Goal: Information Seeking & Learning: Compare options

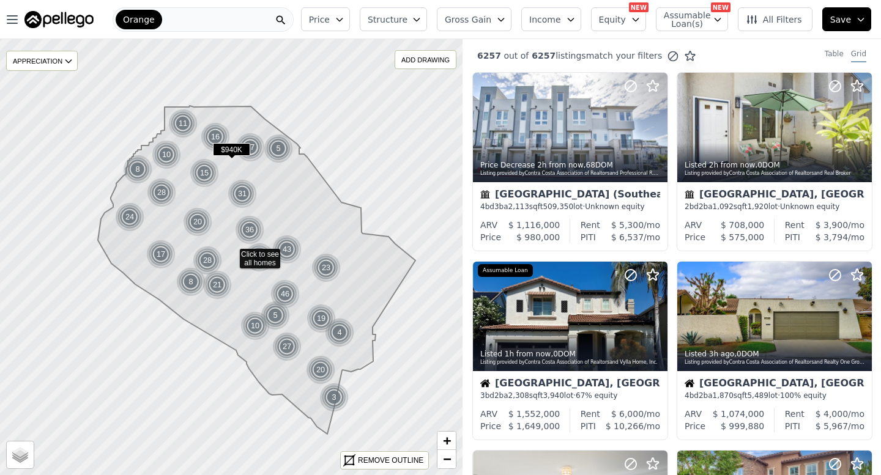
click at [220, 15] on div "Orange" at bounding box center [203, 19] width 181 height 24
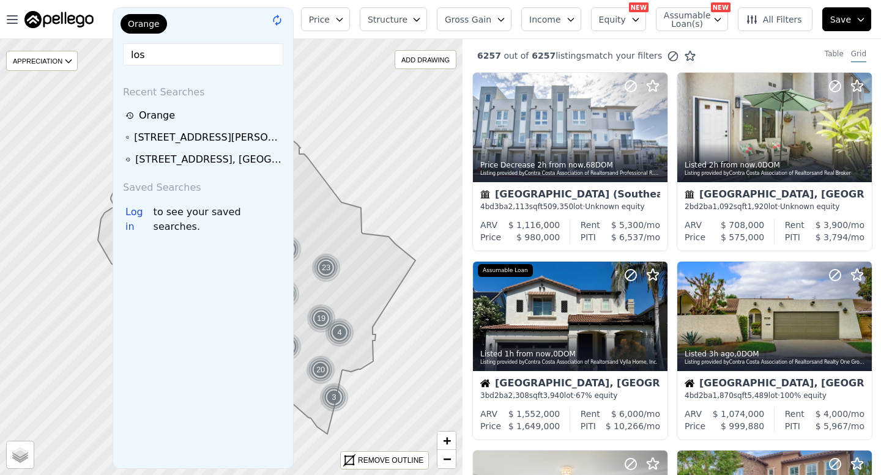
type input "los"
click at [221, 85] on div "Recent Searches" at bounding box center [203, 89] width 170 height 29
click at [231, 35] on div "Orange" at bounding box center [179, 26] width 122 height 24
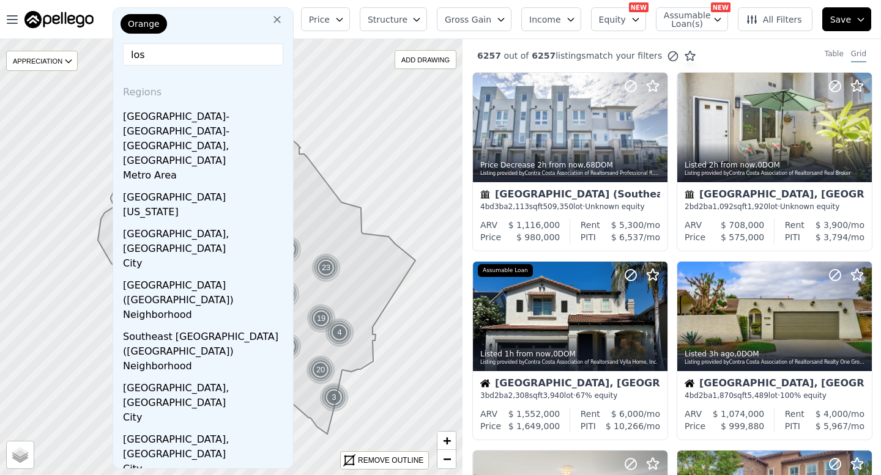
click at [281, 23] on icon at bounding box center [276, 19] width 7 height 7
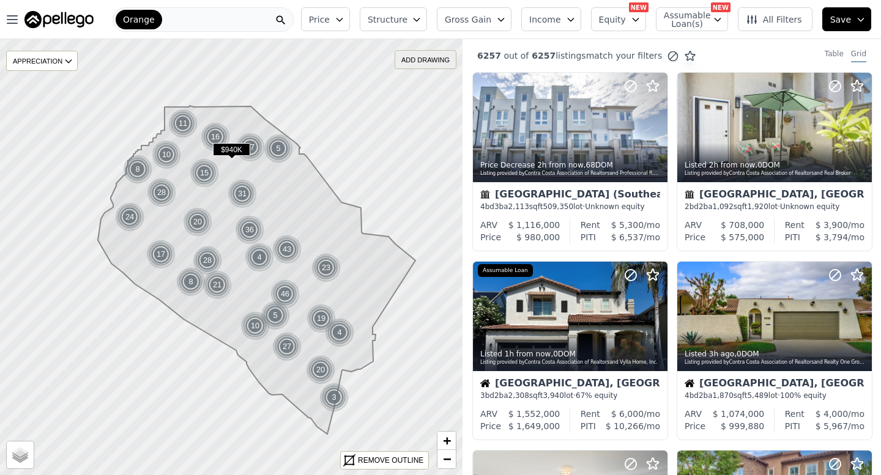
click at [415, 51] on div "ADD DRAWING" at bounding box center [425, 60] width 61 height 18
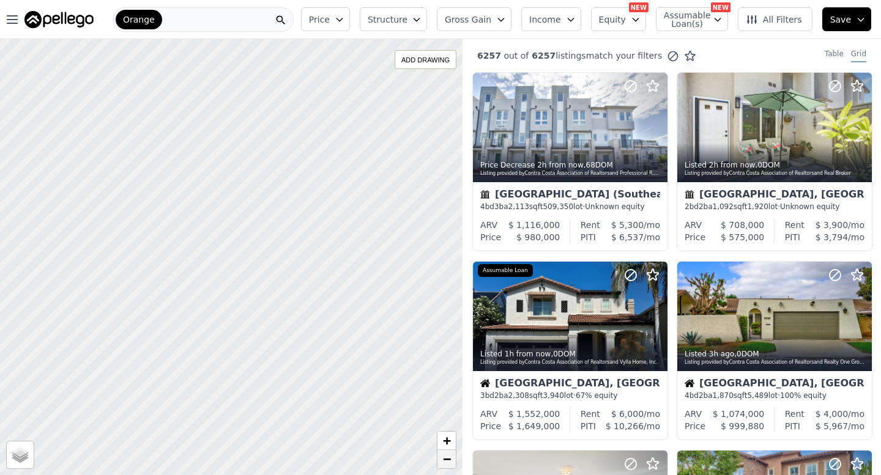
click at [448, 454] on span "−" at bounding box center [447, 458] width 8 height 15
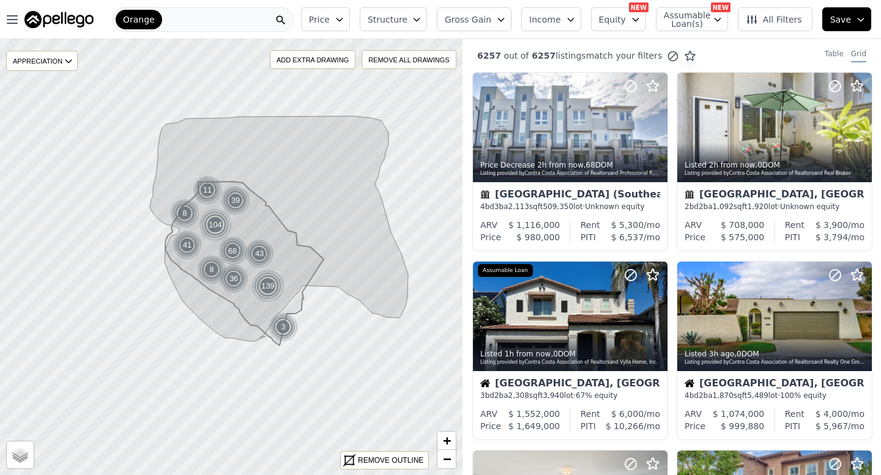
click at [197, 12] on div "Orange" at bounding box center [203, 19] width 181 height 24
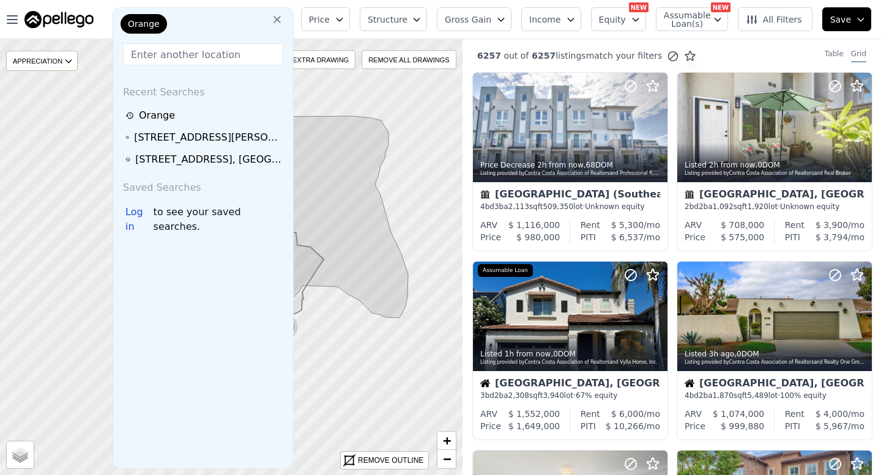
click at [149, 24] on span "Orange" at bounding box center [144, 24] width 32 height 12
click at [168, 20] on div "Orange" at bounding box center [179, 26] width 122 height 24
click at [239, 20] on div "Orange" at bounding box center [179, 26] width 122 height 24
click at [281, 17] on icon at bounding box center [276, 19] width 7 height 7
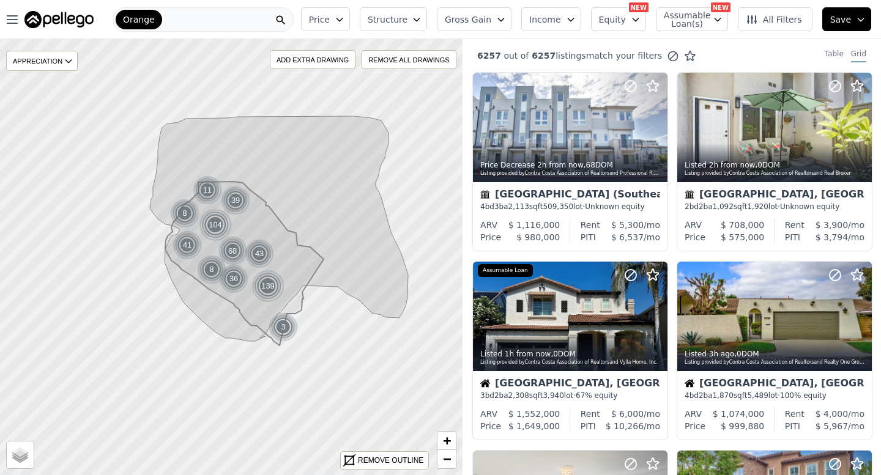
click at [204, 22] on div "Orange" at bounding box center [203, 19] width 181 height 24
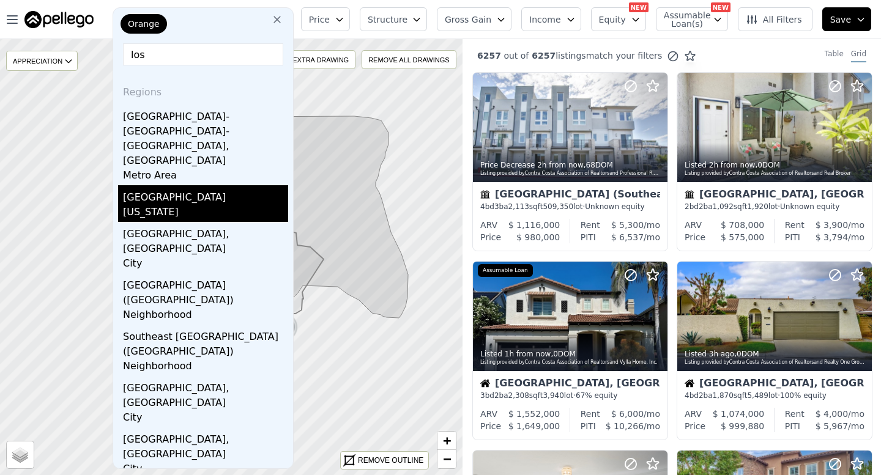
type input "los"
click at [215, 185] on div "Los Angeles County" at bounding box center [205, 195] width 165 height 20
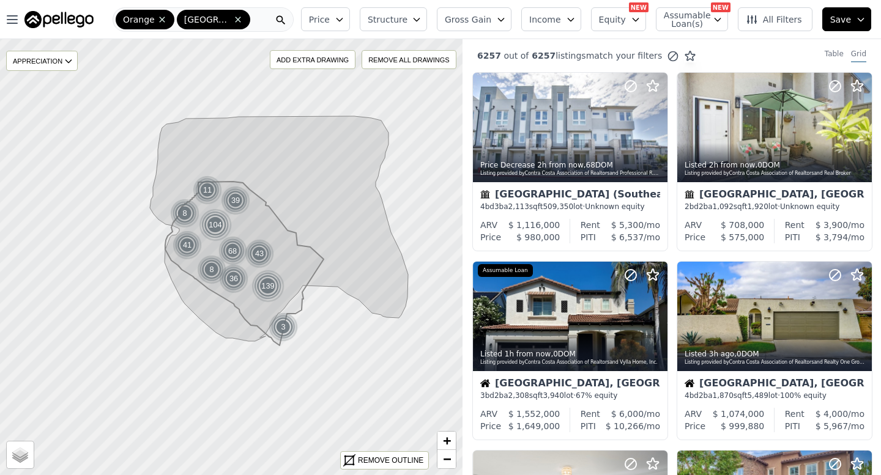
click at [264, 16] on div "Orange Los Angeles" at bounding box center [203, 19] width 181 height 24
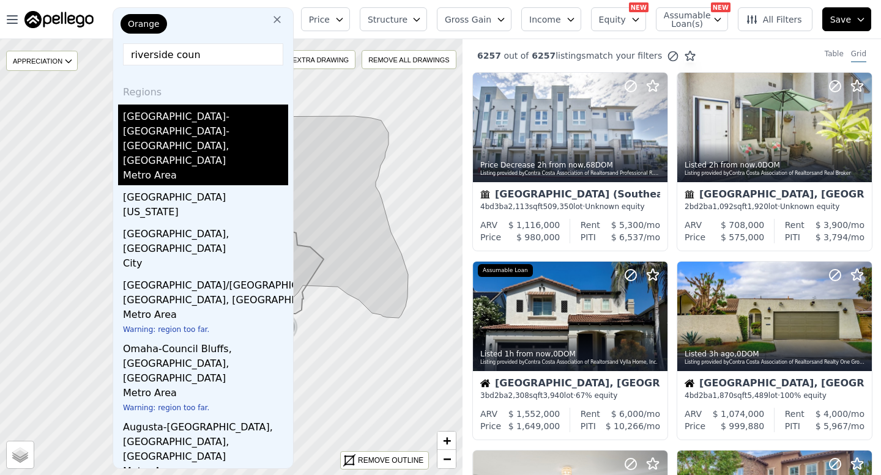
type input "riverside coun"
click at [233, 121] on div "Riverside-San Bernardino-Ontario, CA" at bounding box center [205, 137] width 165 height 64
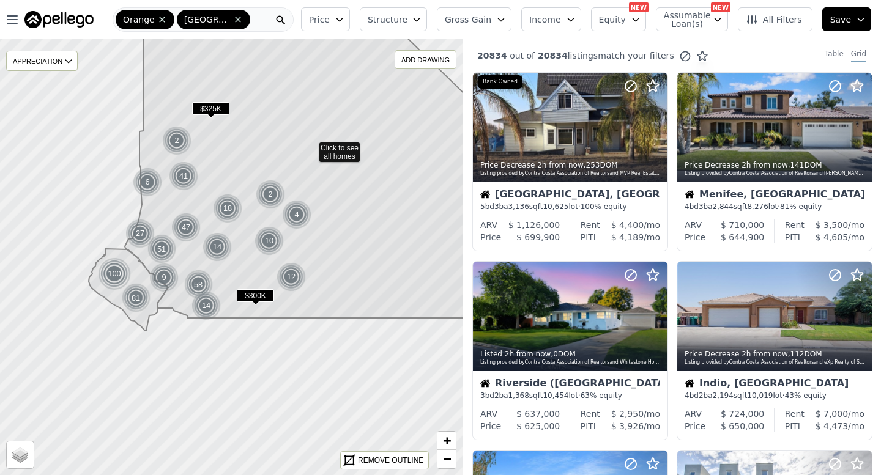
drag, startPoint x: 247, startPoint y: 317, endPoint x: 333, endPoint y: 222, distance: 129.0
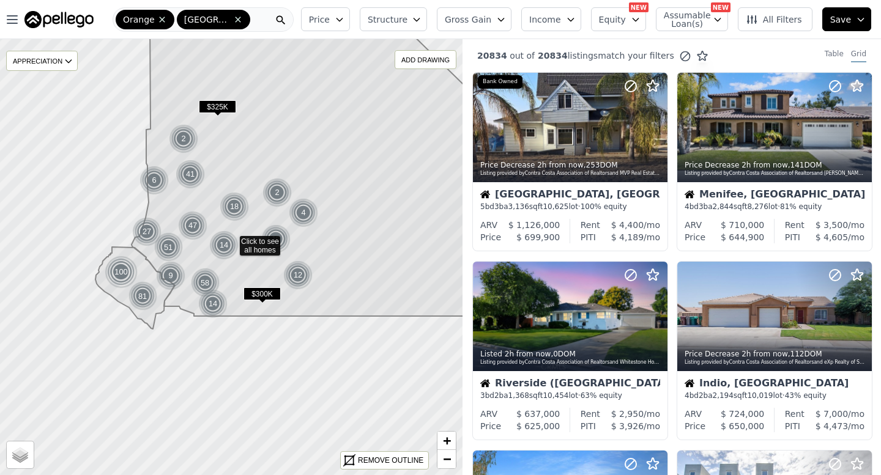
click at [261, 17] on div "Orange Riverside-San Bernardino-Ontario" at bounding box center [203, 19] width 181 height 24
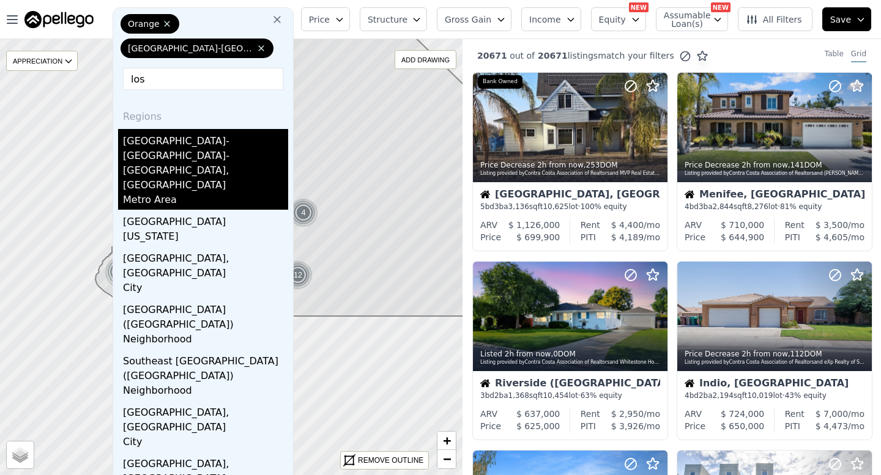
type input "los"
click at [248, 139] on div "Los Angeles-Long Beach-Anaheim, CA" at bounding box center [205, 161] width 165 height 64
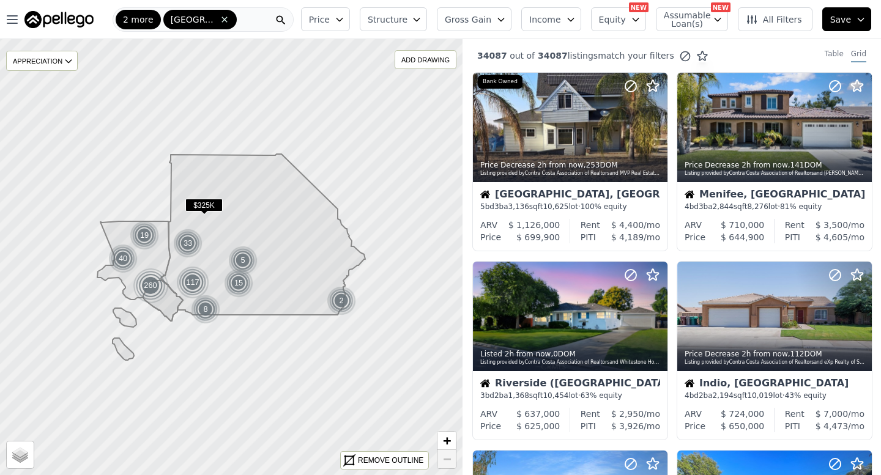
click at [350, 11] on button "Price" at bounding box center [325, 19] width 49 height 24
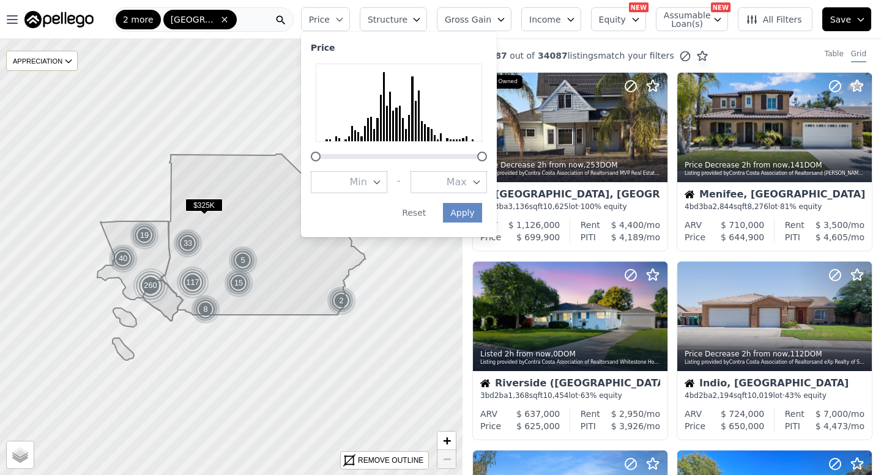
click at [492, 27] on button "Gross Gain" at bounding box center [474, 19] width 75 height 24
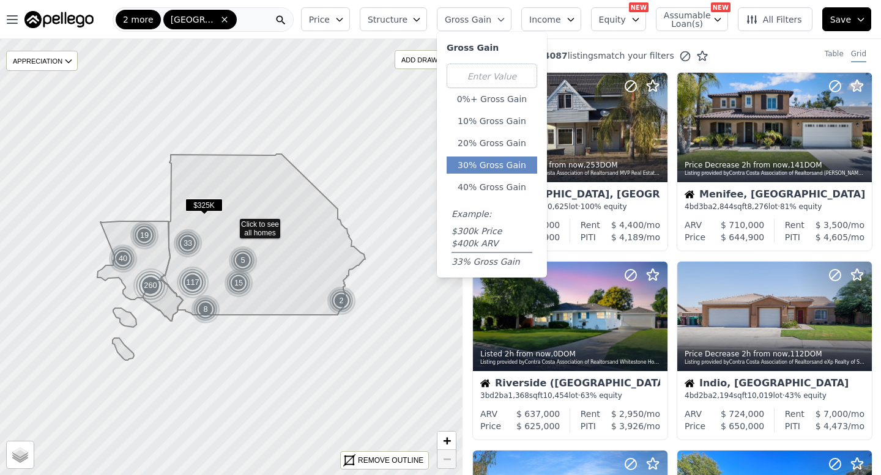
click at [498, 158] on button "30% Gross Gain" at bounding box center [492, 165] width 91 height 17
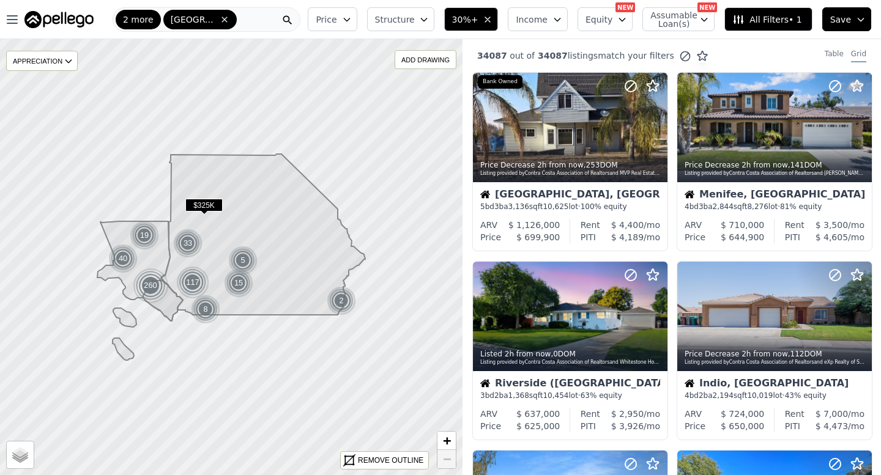
click at [414, 21] on span "Structure" at bounding box center [394, 19] width 39 height 12
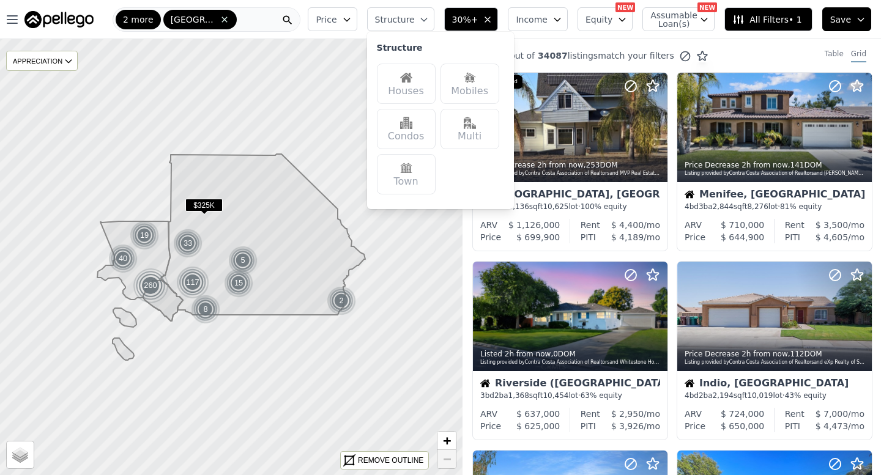
click at [417, 89] on div "Houses" at bounding box center [406, 84] width 59 height 40
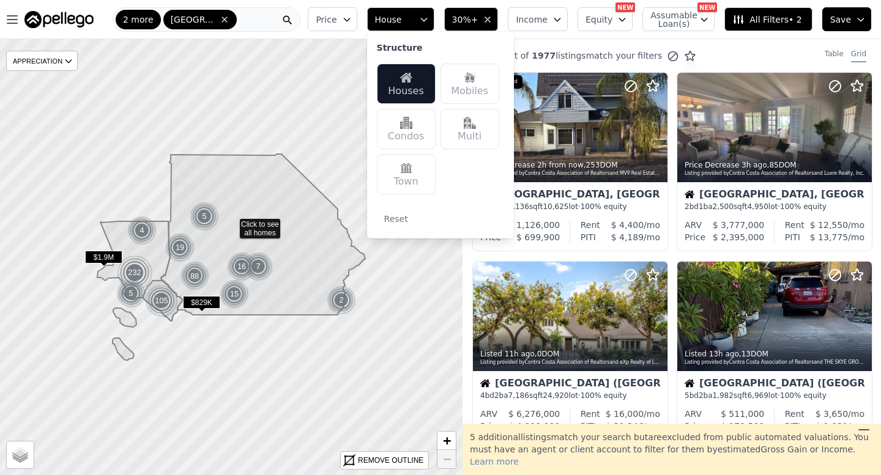
click at [448, 3] on div "Price House Structure Houses Mobiles Condos Multi Town Reset 30%+ Income Equity…" at bounding box center [592, 19] width 578 height 39
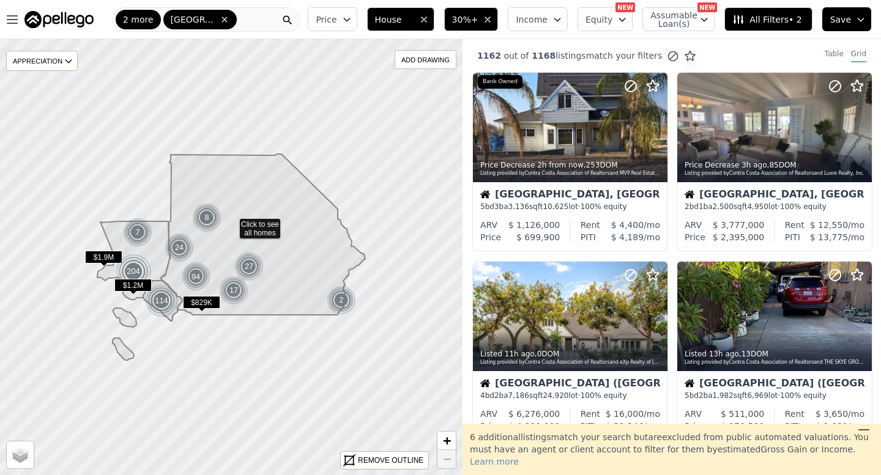
click at [765, 27] on button "All Filters • 2" at bounding box center [767, 19] width 87 height 24
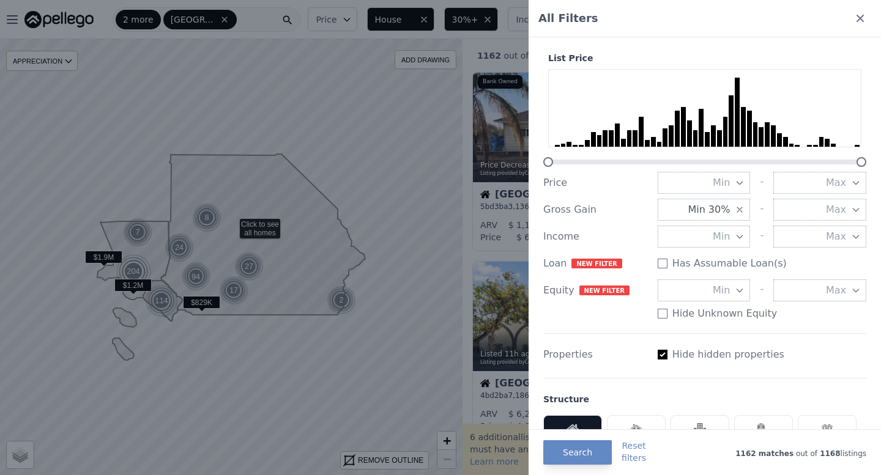
click at [845, 185] on span "Max" at bounding box center [836, 183] width 20 height 15
click at [848, 186] on input "number" at bounding box center [819, 183] width 93 height 22
type input "1500000"
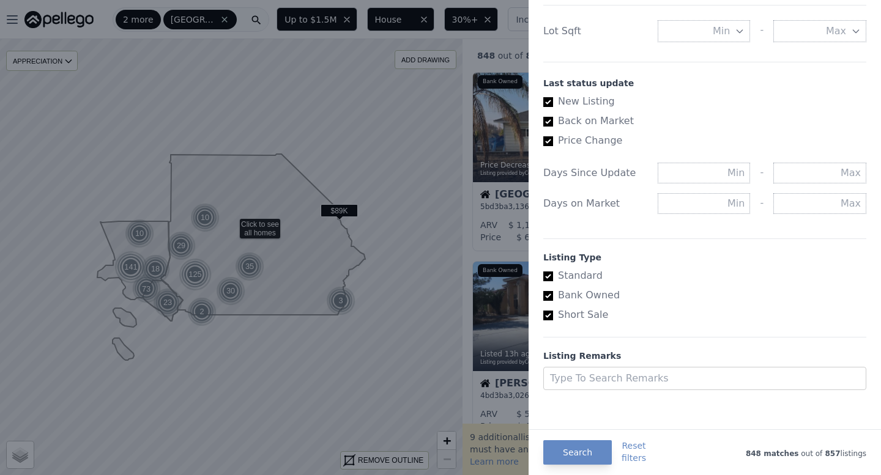
scroll to position [641, 0]
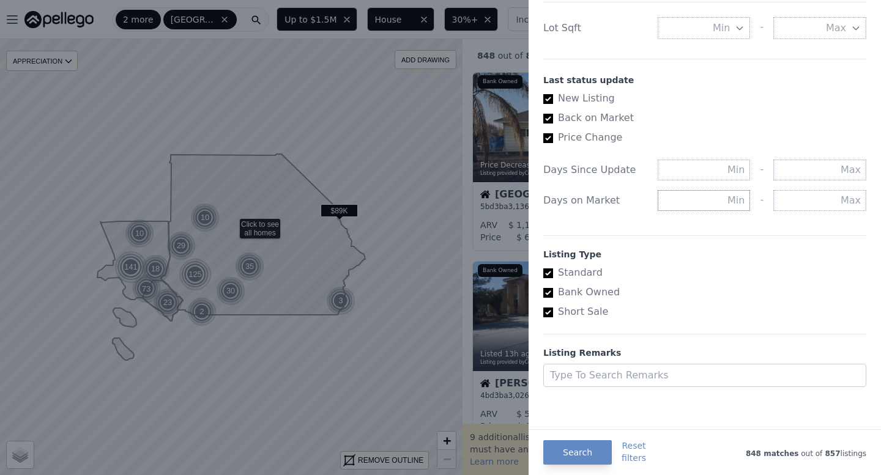
click at [724, 193] on input "text" at bounding box center [704, 200] width 93 height 21
type input "2"
click at [587, 448] on button "Search" at bounding box center [577, 452] width 69 height 24
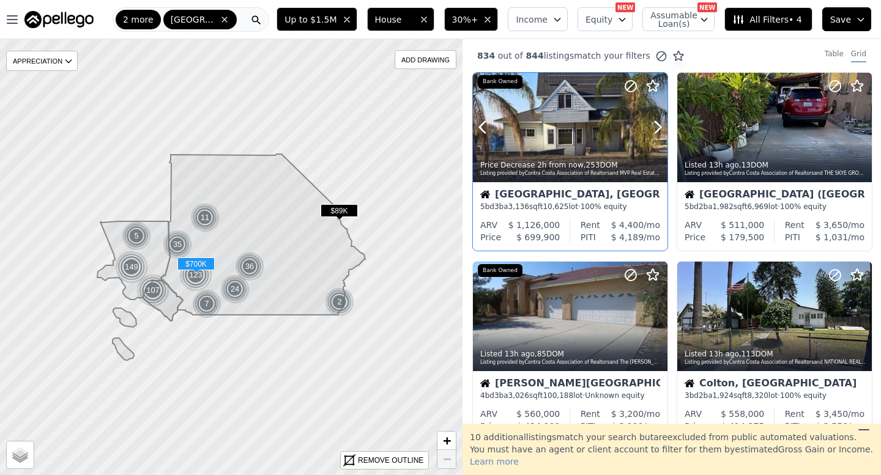
click at [607, 150] on div at bounding box center [570, 154] width 195 height 22
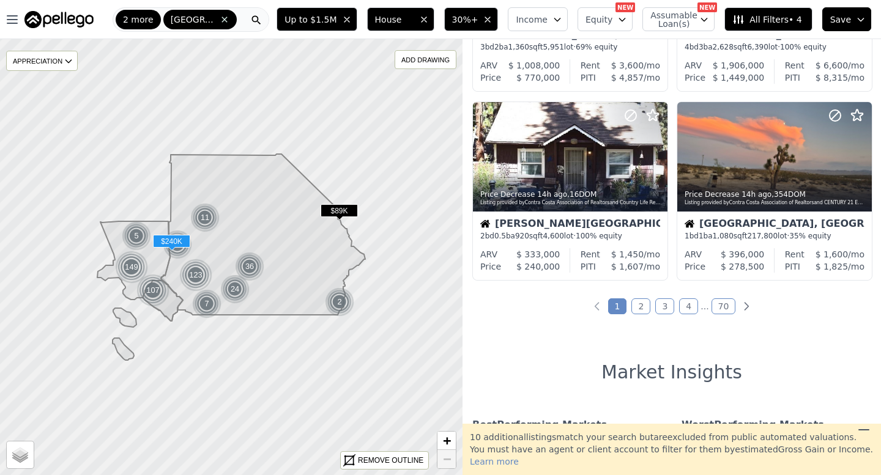
scroll to position [894, 0]
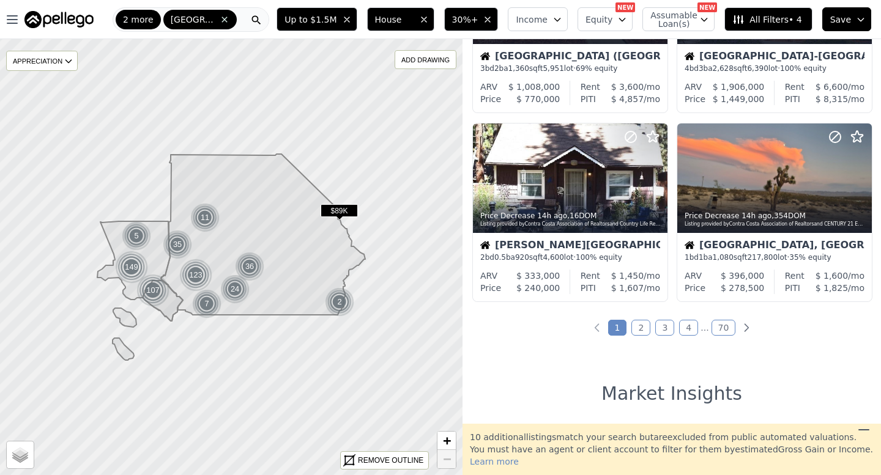
click at [766, 28] on button "All Filters • 4" at bounding box center [767, 19] width 87 height 24
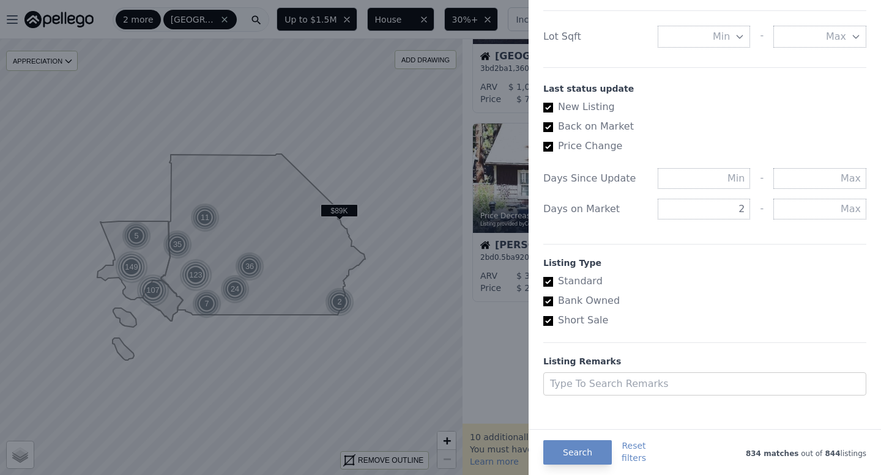
scroll to position [641, 0]
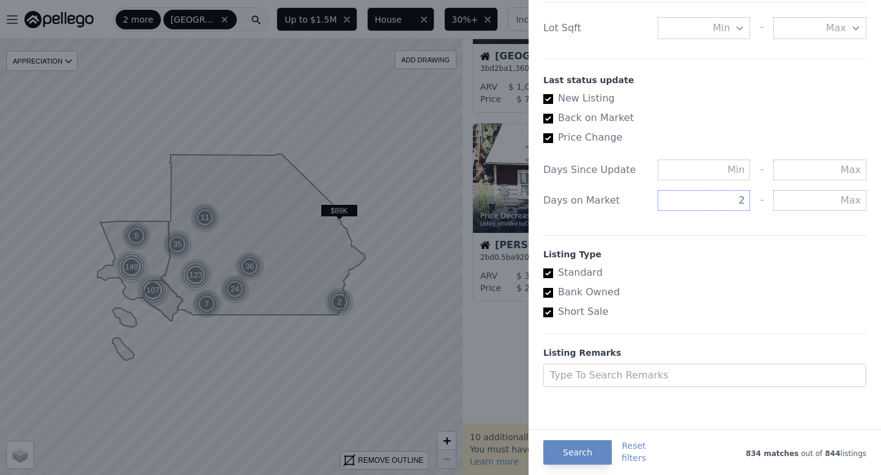
click at [744, 206] on input "2" at bounding box center [704, 200] width 93 height 21
click at [803, 205] on input "text" at bounding box center [819, 200] width 93 height 21
type input "2"
click at [768, 236] on div "Listing Type Standard Bank Owned Short Sale" at bounding box center [704, 278] width 323 height 84
click at [832, 174] on input "text" at bounding box center [819, 170] width 93 height 21
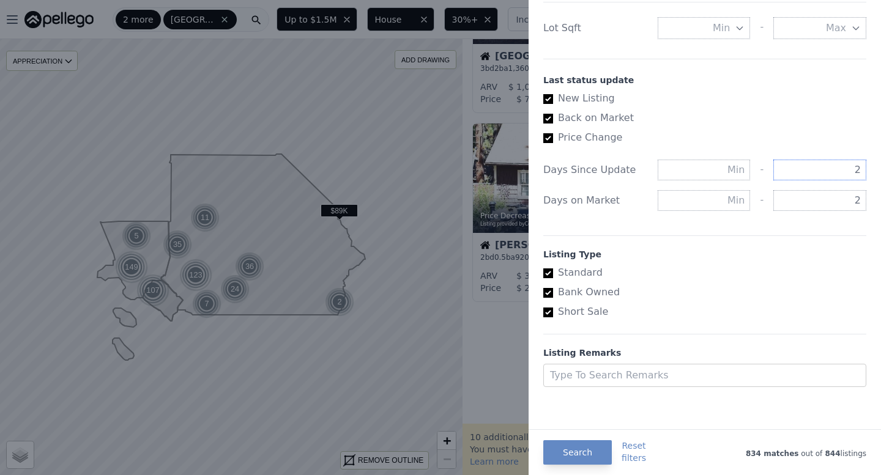
type input "2"
click at [800, 295] on label "Bank Owned" at bounding box center [699, 292] width 313 height 15
click at [553, 295] on input "Bank Owned" at bounding box center [548, 293] width 10 height 10
checkbox input "true"
click at [578, 455] on button "Search" at bounding box center [577, 452] width 69 height 24
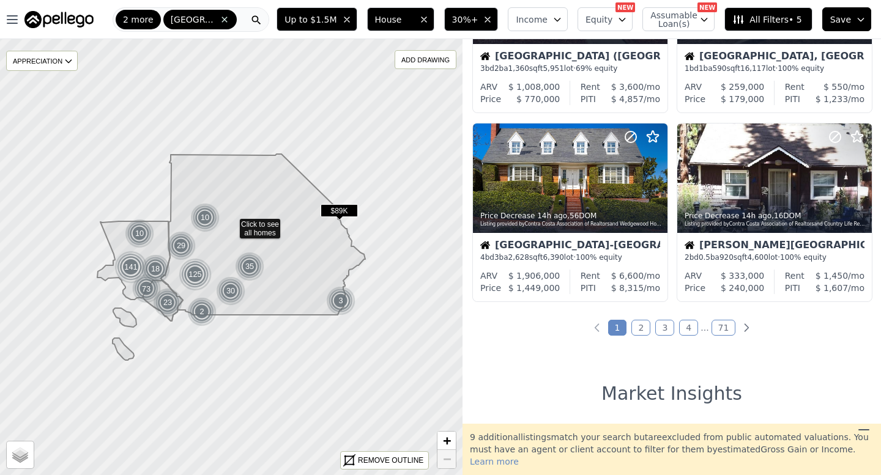
click at [766, 24] on span "All Filters • 5" at bounding box center [766, 19] width 69 height 12
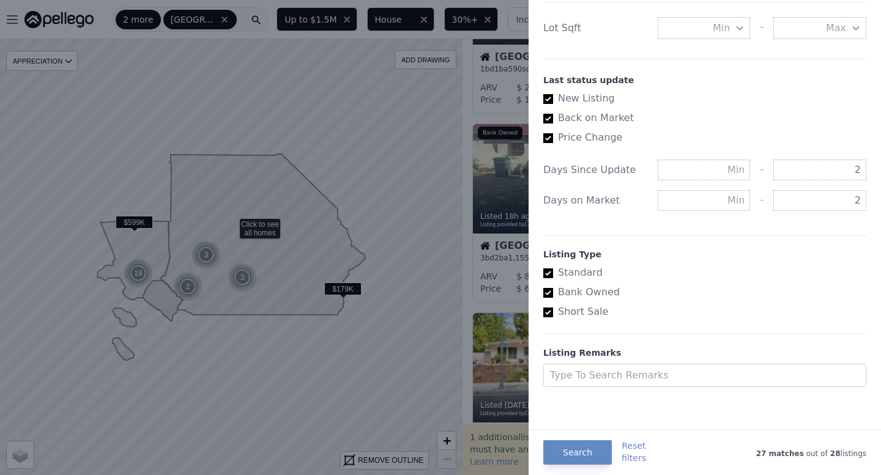
scroll to position [633, 0]
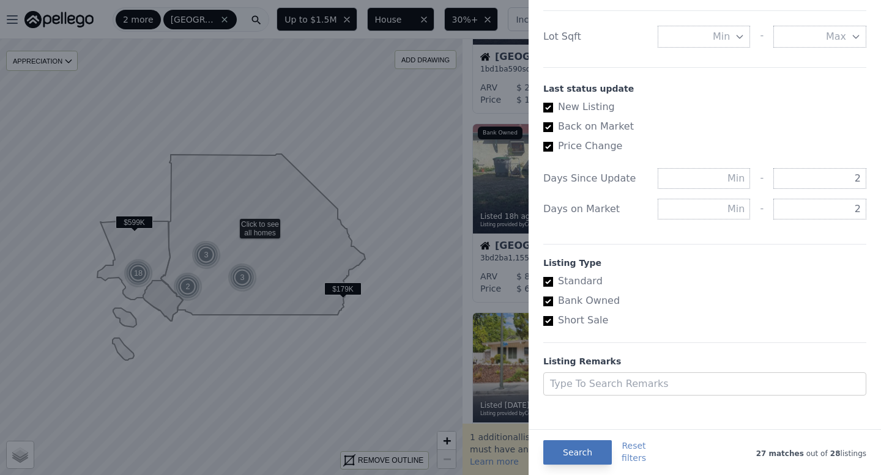
click at [598, 447] on button "Search" at bounding box center [577, 452] width 69 height 24
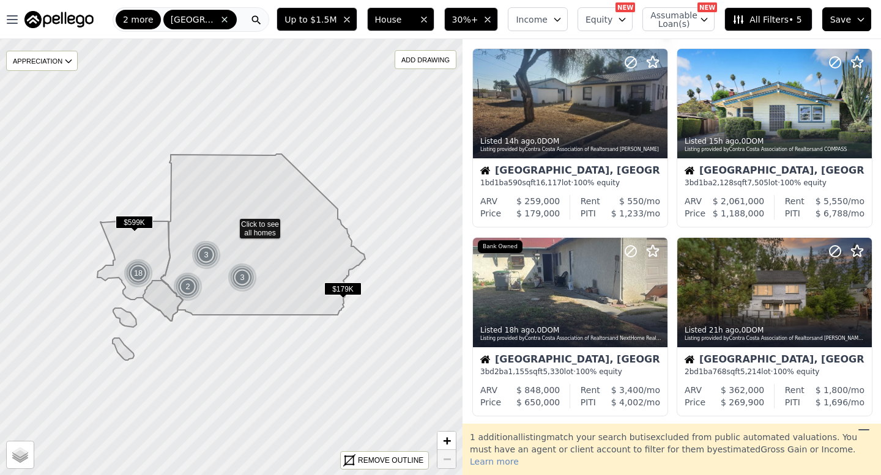
scroll to position [0, 0]
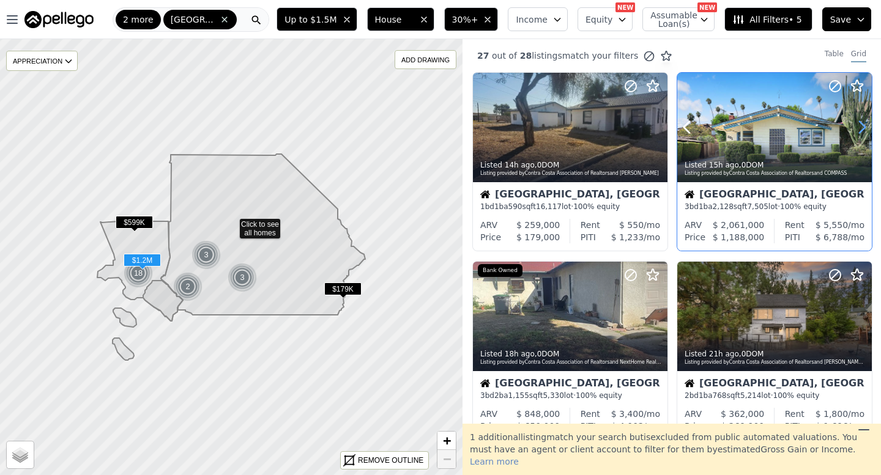
click at [857, 128] on icon at bounding box center [862, 127] width 20 height 20
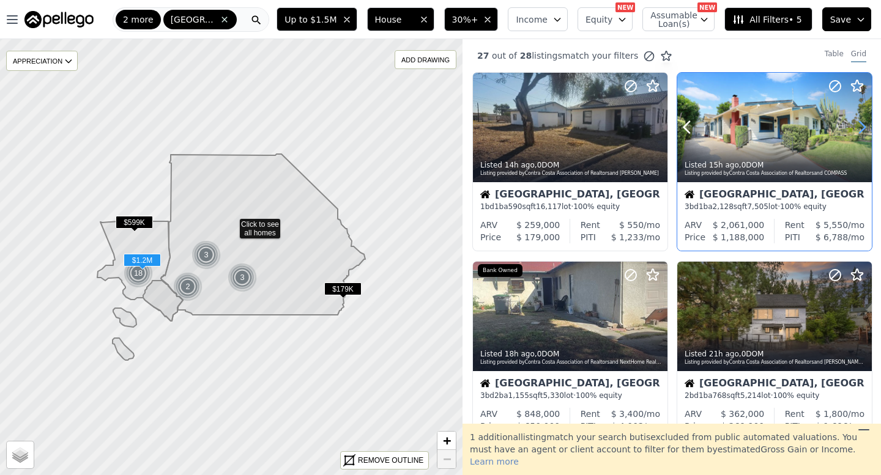
click at [857, 128] on icon at bounding box center [862, 127] width 20 height 20
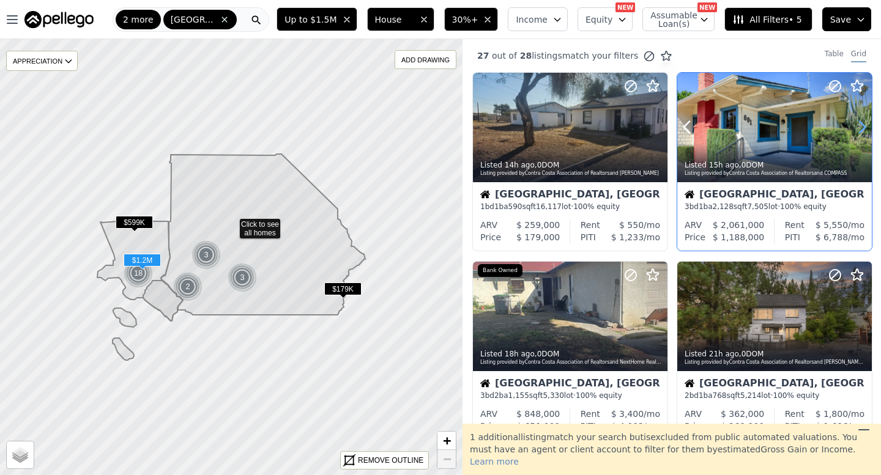
click at [857, 128] on icon at bounding box center [862, 127] width 20 height 20
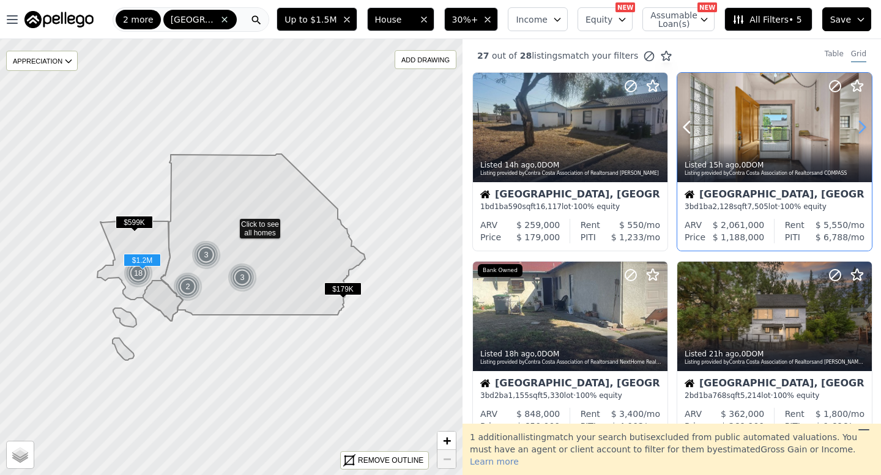
click at [857, 128] on icon at bounding box center [862, 127] width 20 height 20
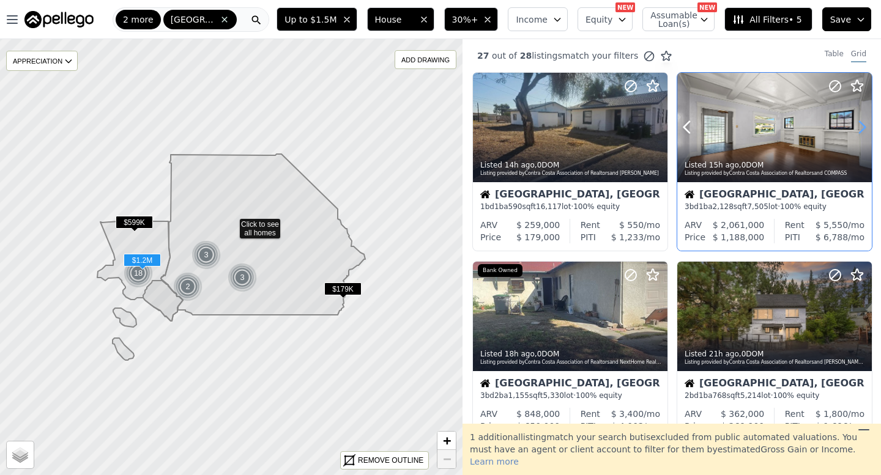
click at [857, 128] on icon at bounding box center [862, 127] width 20 height 20
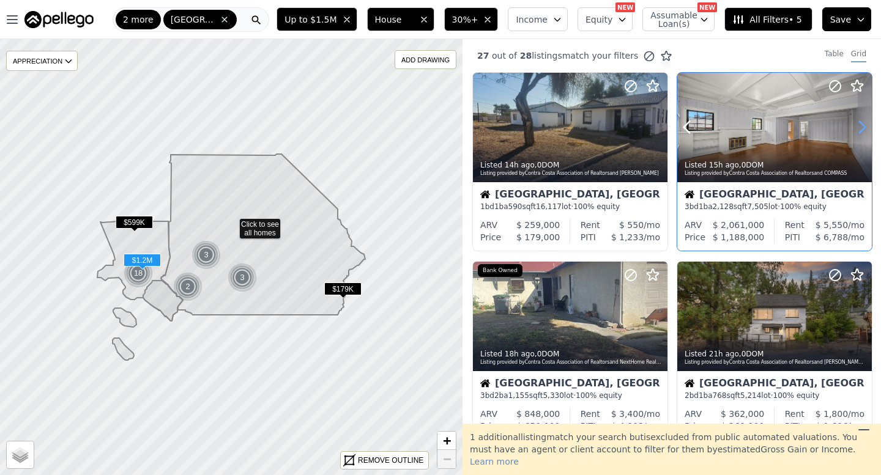
click at [857, 128] on icon at bounding box center [862, 127] width 20 height 20
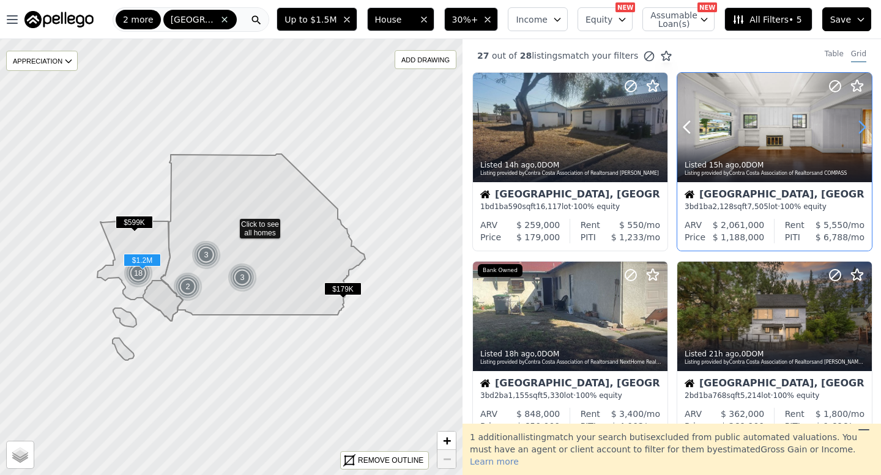
click at [857, 128] on icon at bounding box center [862, 127] width 20 height 20
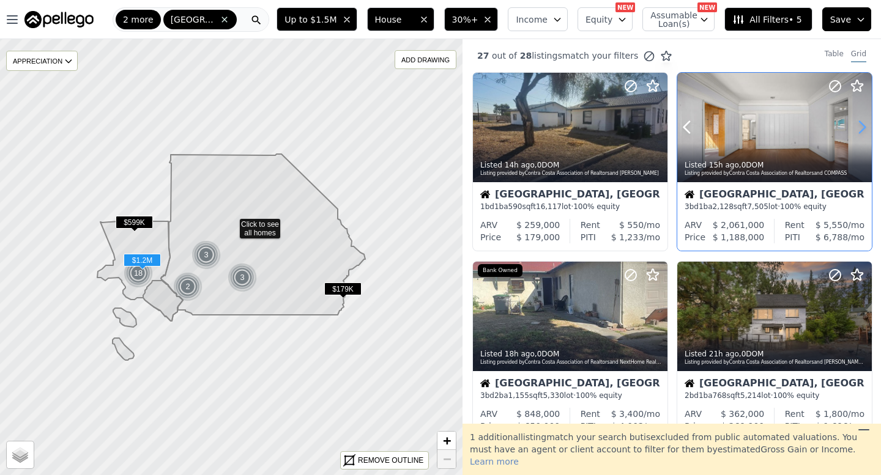
click at [857, 128] on icon at bounding box center [862, 127] width 20 height 20
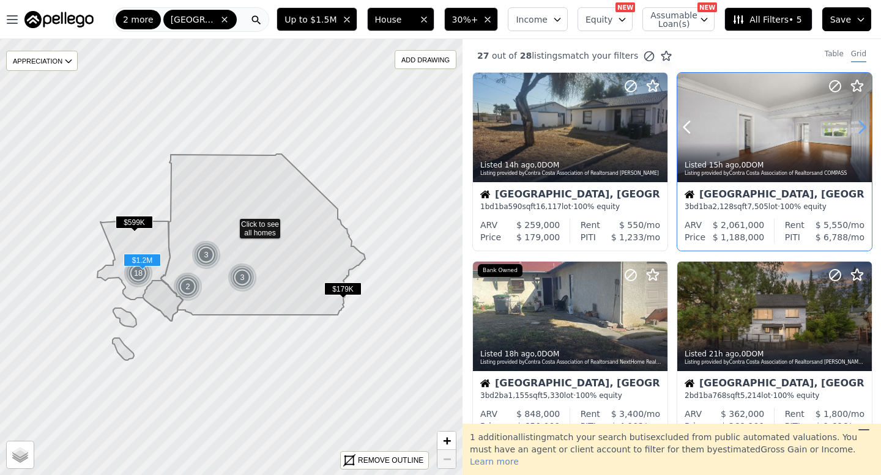
click at [857, 128] on icon at bounding box center [862, 127] width 20 height 20
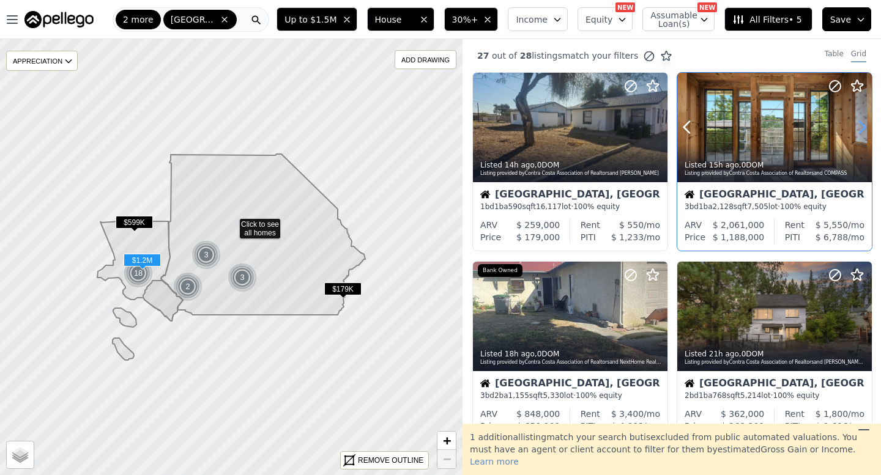
click at [857, 128] on icon at bounding box center [862, 127] width 20 height 20
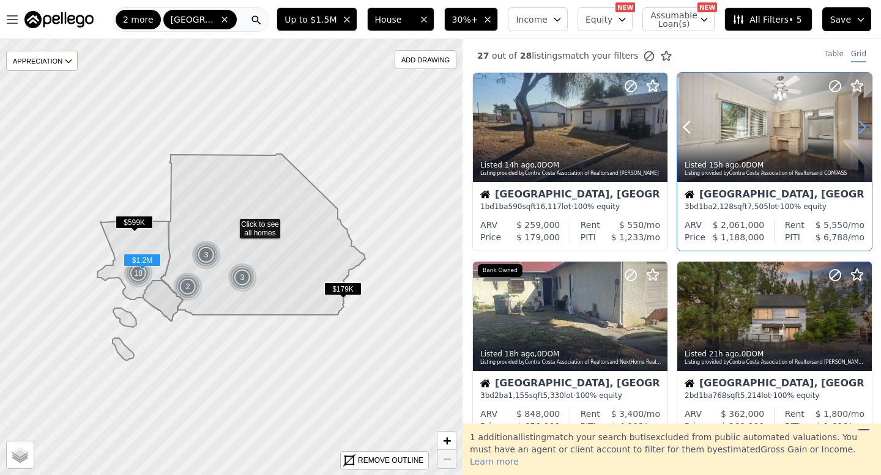
click at [857, 128] on icon at bounding box center [862, 127] width 20 height 20
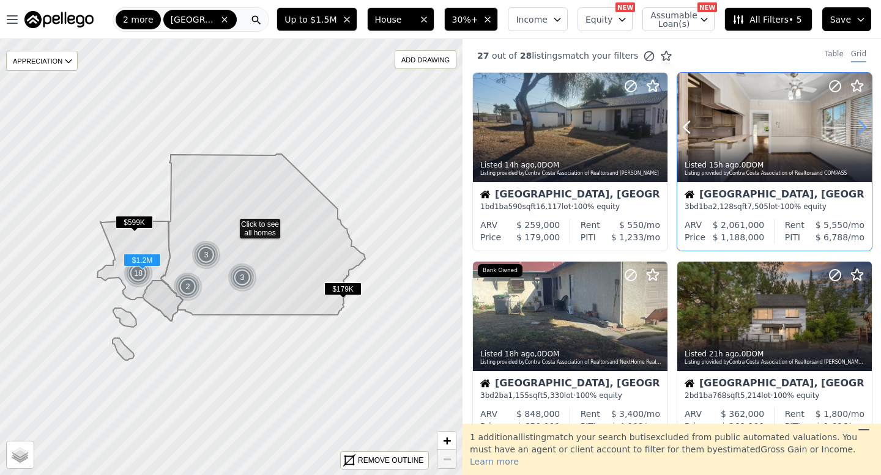
click at [857, 128] on icon at bounding box center [862, 127] width 20 height 20
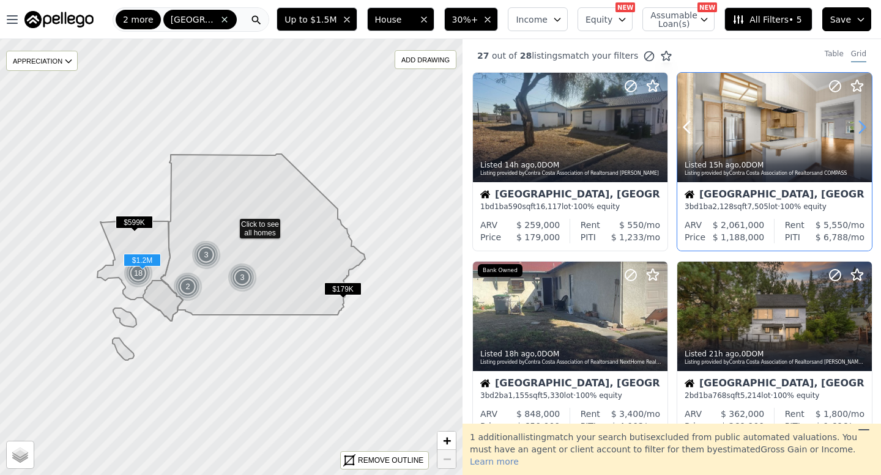
click at [857, 128] on icon at bounding box center [862, 127] width 20 height 20
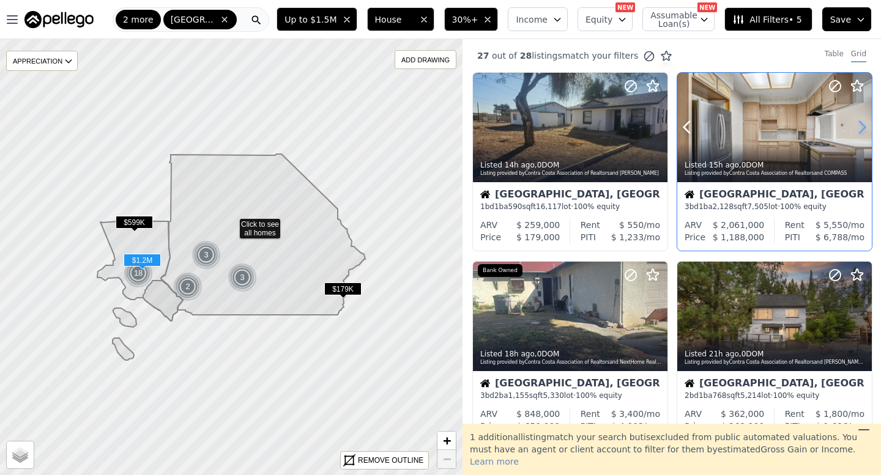
click at [857, 128] on icon at bounding box center [862, 127] width 20 height 20
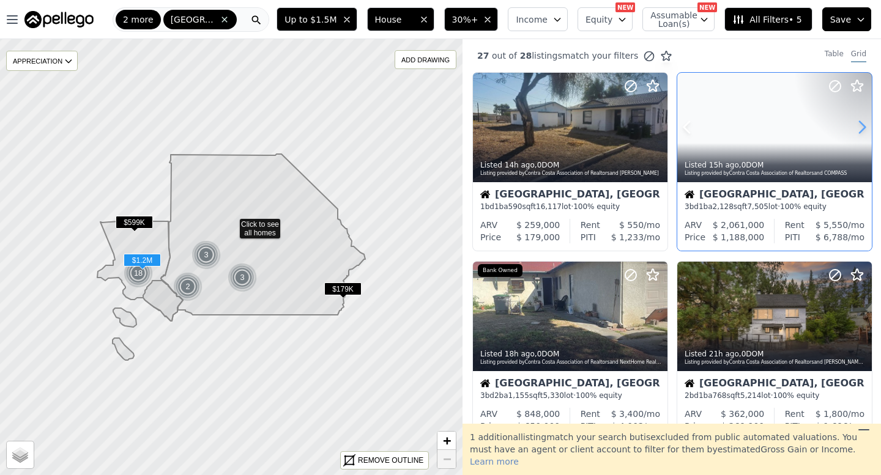
click at [857, 128] on icon at bounding box center [862, 127] width 20 height 20
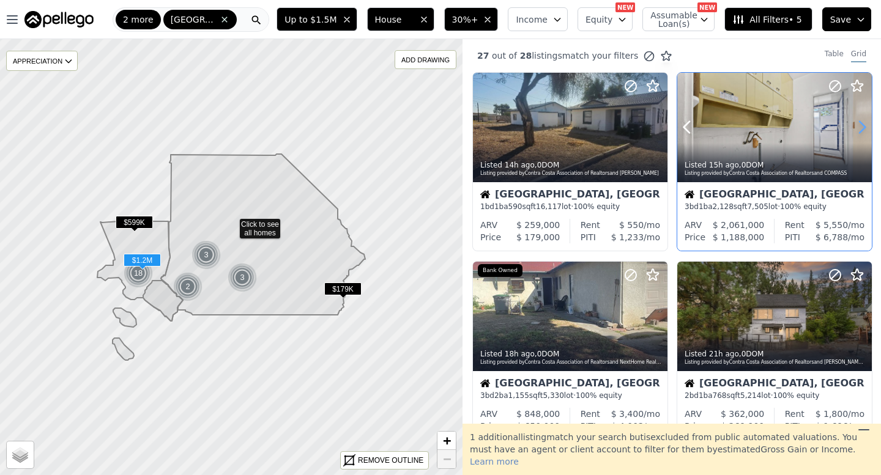
click at [857, 128] on icon at bounding box center [862, 127] width 20 height 20
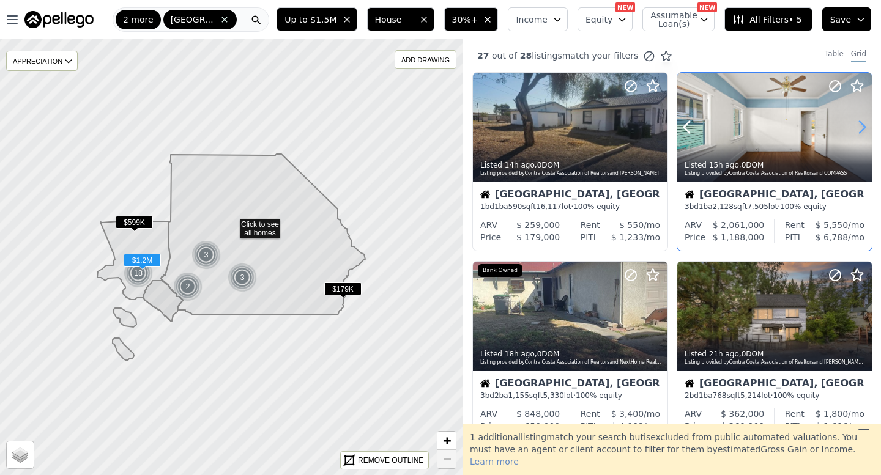
click at [857, 128] on icon at bounding box center [862, 127] width 20 height 20
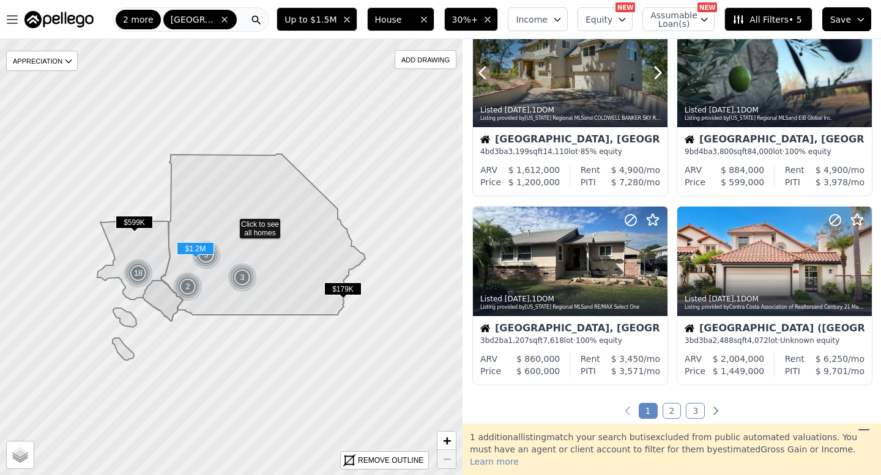
scroll to position [880, 0]
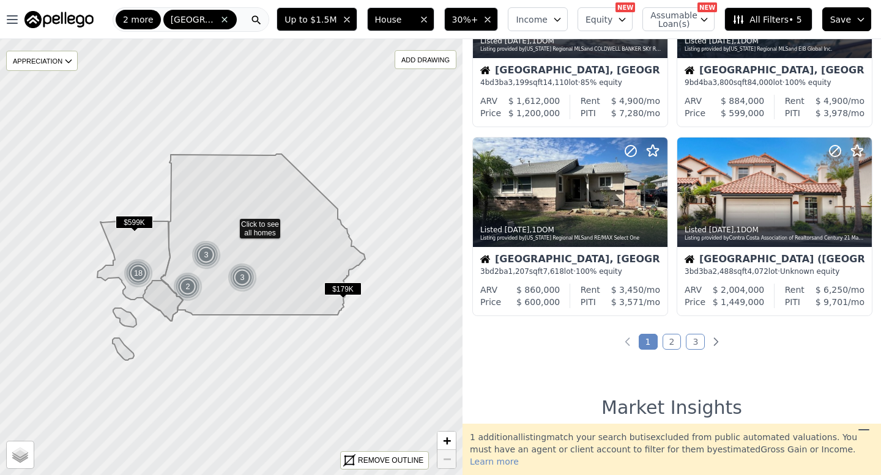
click at [669, 343] on link "2" at bounding box center [671, 342] width 19 height 16
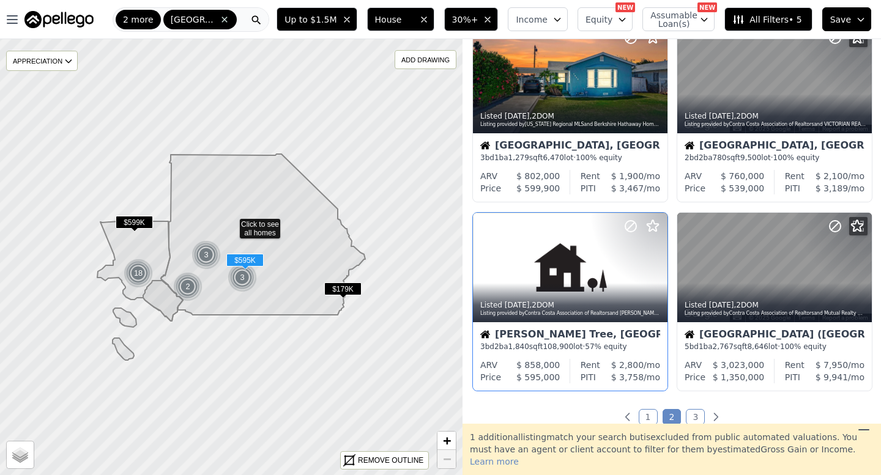
scroll to position [826, 0]
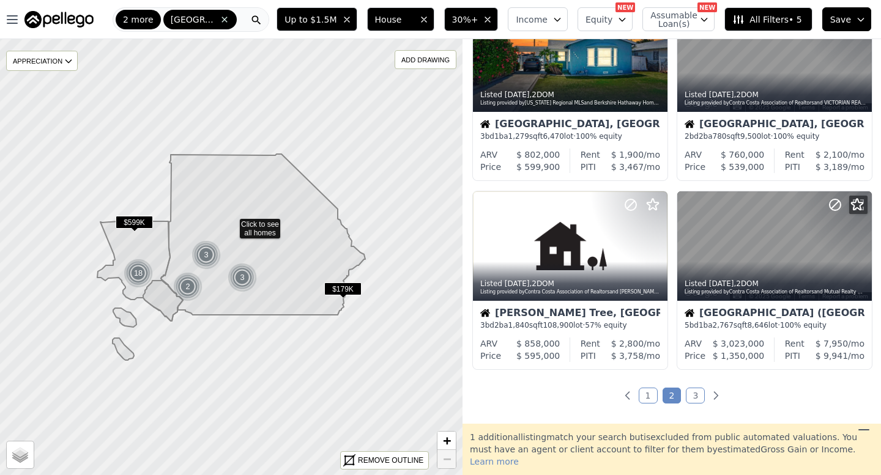
click at [692, 398] on link "3" at bounding box center [695, 396] width 19 height 16
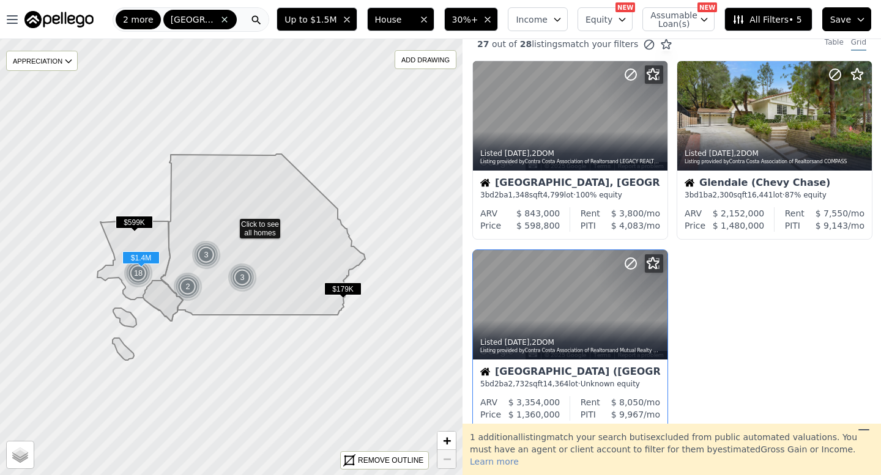
scroll to position [0, 0]
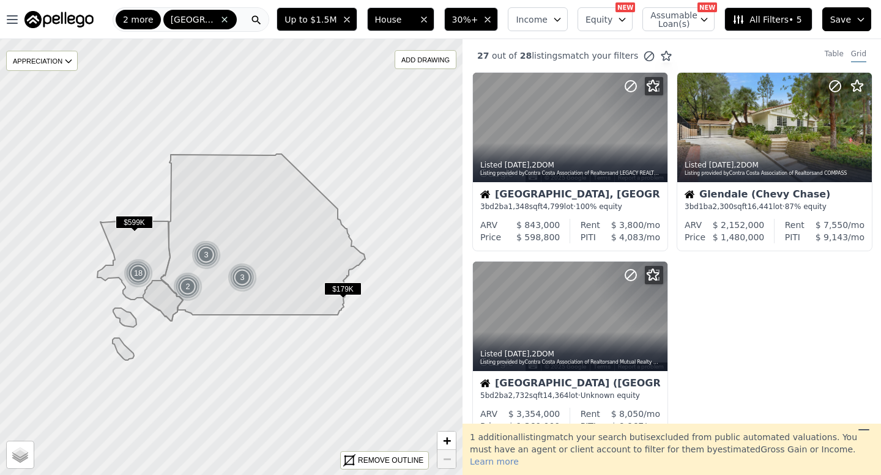
click at [241, 18] on div "2 more Los Angeles-Long Beach-Anaheim" at bounding box center [191, 19] width 157 height 24
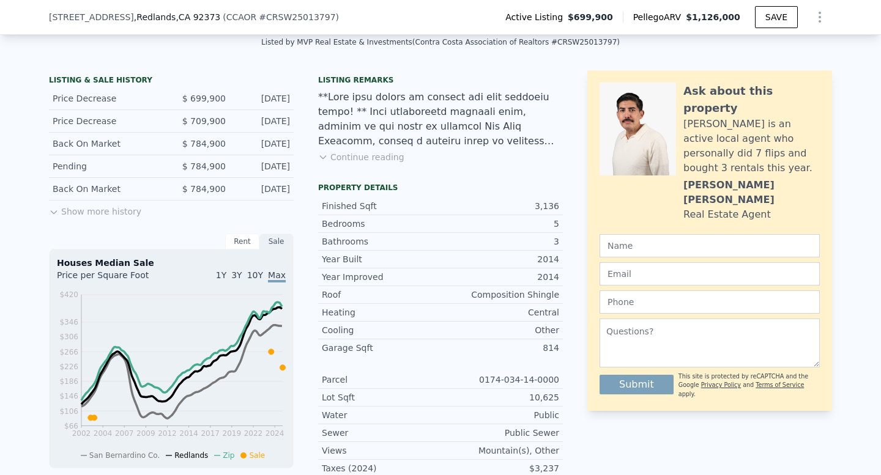
scroll to position [276, 0]
click at [379, 157] on button "Continue reading" at bounding box center [361, 158] width 86 height 12
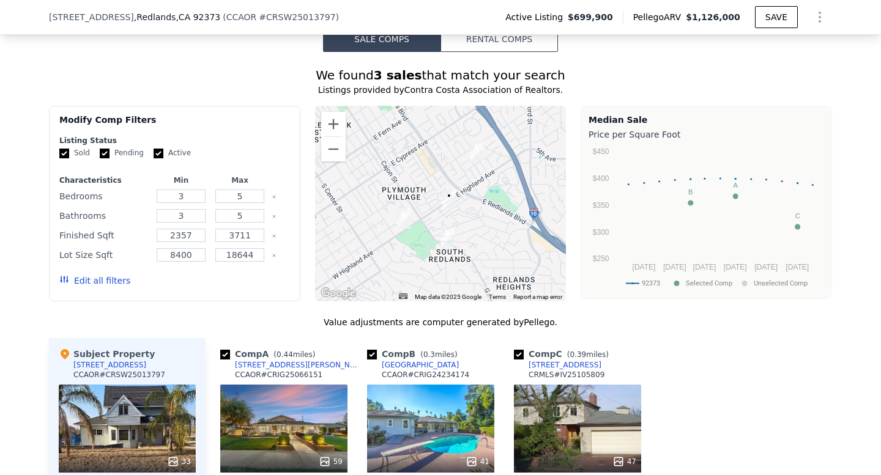
scroll to position [1284, 0]
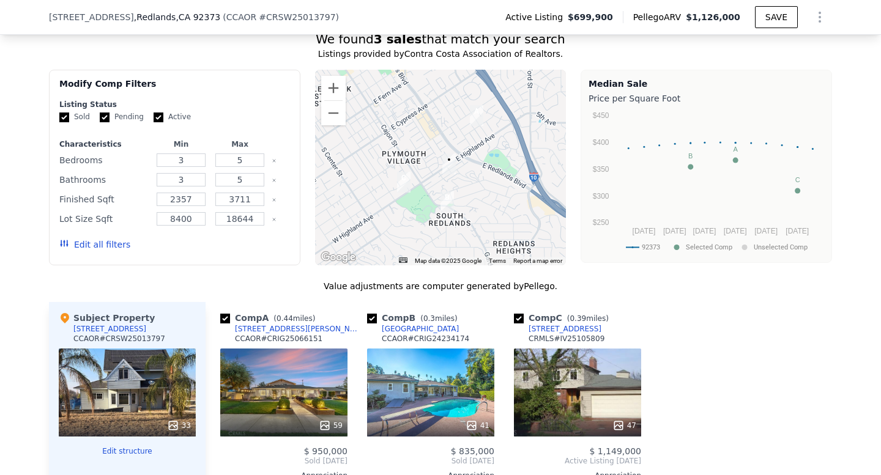
click at [478, 150] on div at bounding box center [440, 168] width 251 height 196
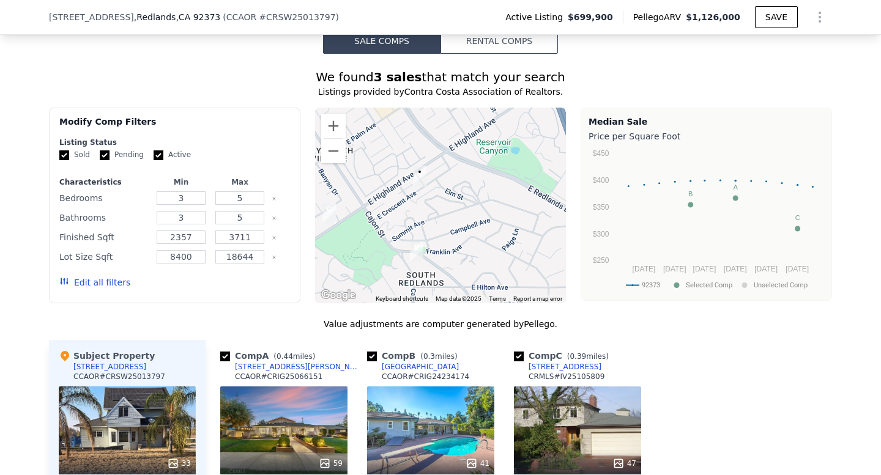
scroll to position [1228, 0]
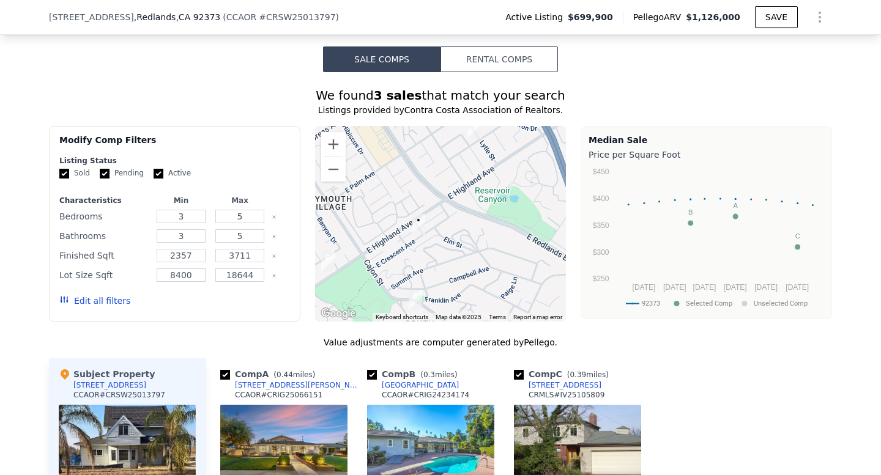
drag, startPoint x: 450, startPoint y: 187, endPoint x: 449, endPoint y: 220, distance: 33.0
click at [449, 220] on div at bounding box center [440, 224] width 251 height 196
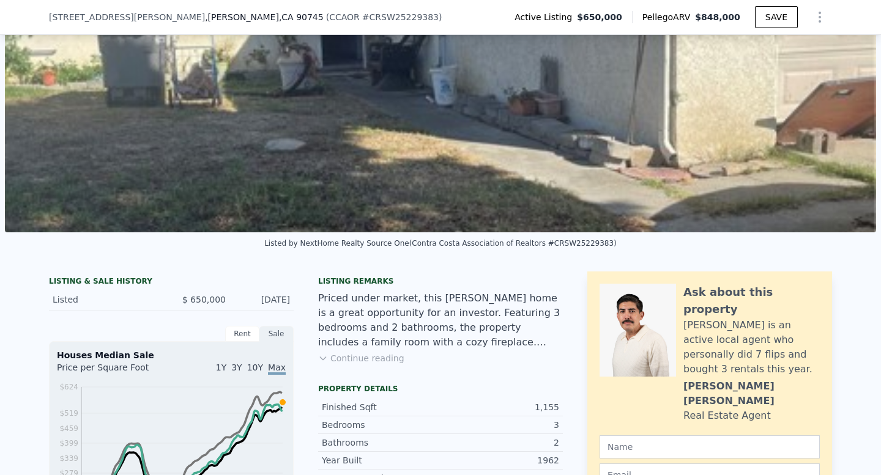
scroll to position [89, 0]
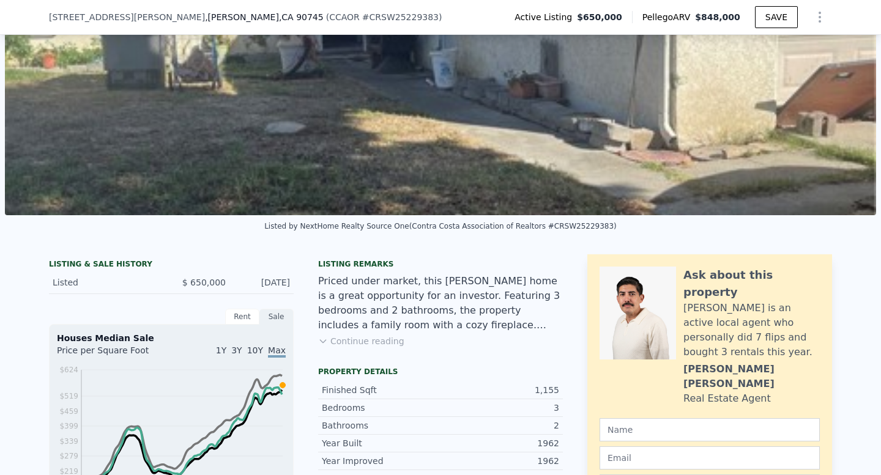
click at [390, 341] on button "Continue reading" at bounding box center [361, 341] width 86 height 12
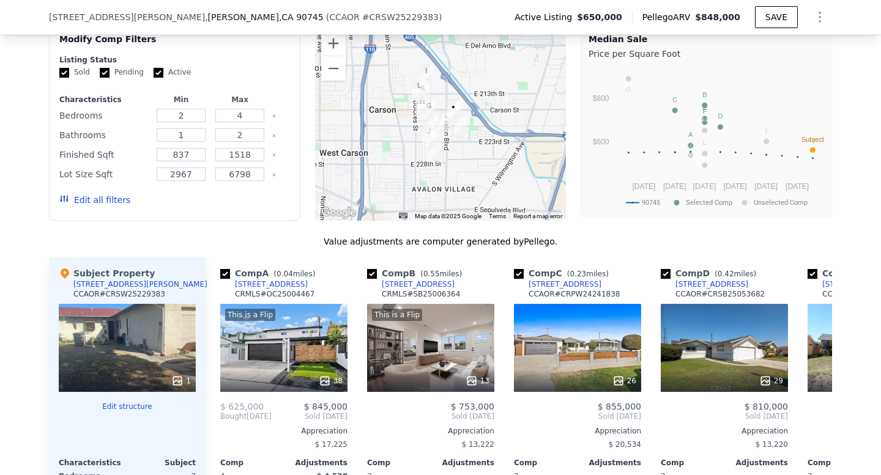
scroll to position [1006, 0]
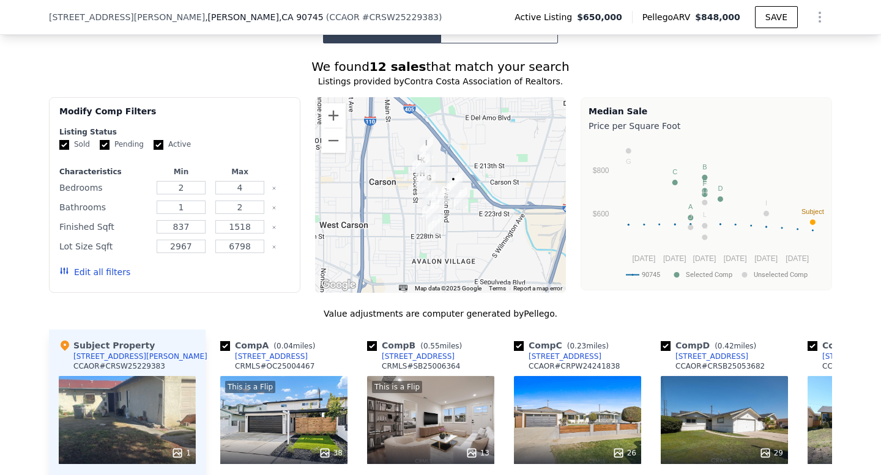
click at [461, 225] on div at bounding box center [440, 195] width 251 height 196
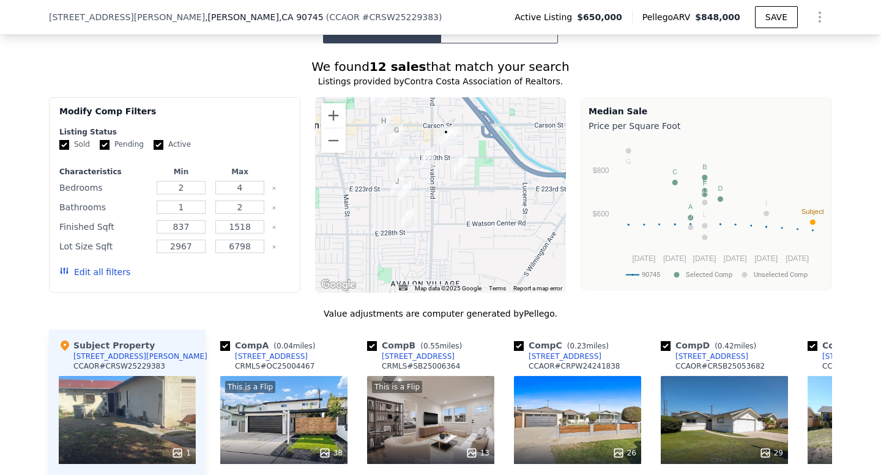
click at [437, 166] on div at bounding box center [440, 195] width 251 height 196
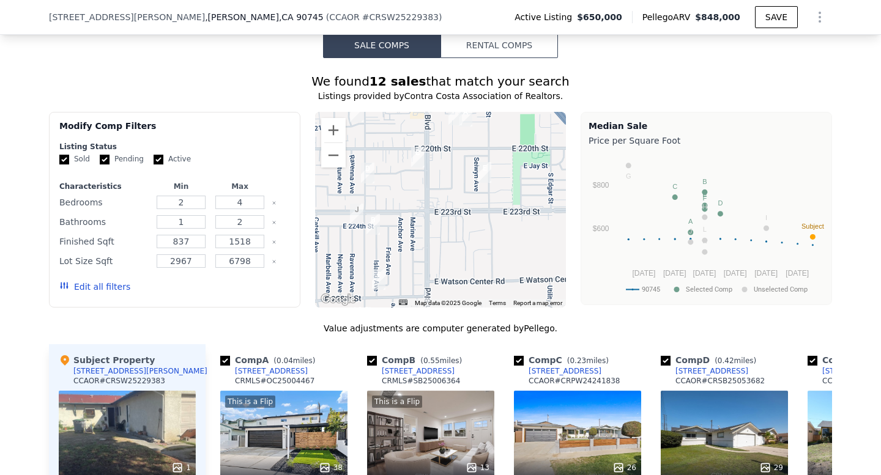
scroll to position [987, 0]
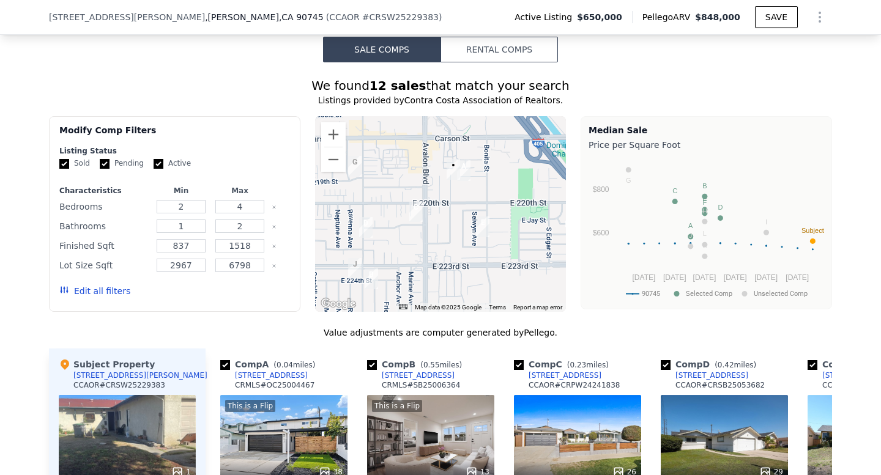
drag, startPoint x: 475, startPoint y: 223, endPoint x: 473, endPoint y: 275, distance: 52.6
click at [473, 275] on div at bounding box center [440, 214] width 251 height 196
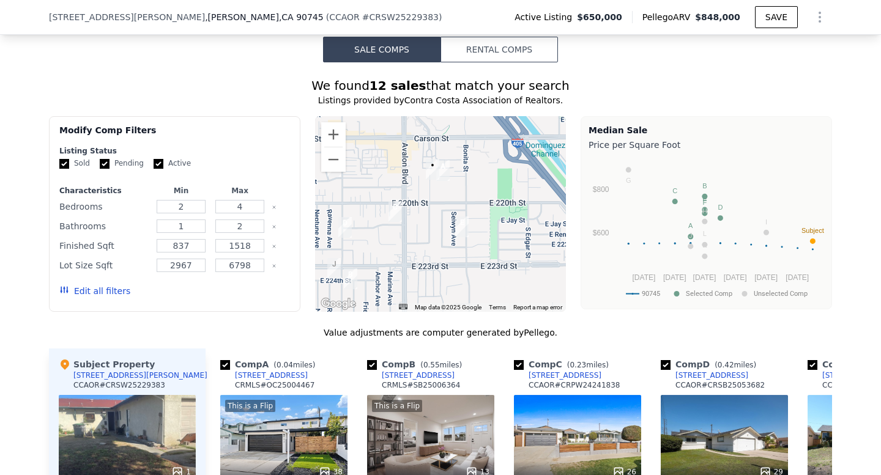
drag, startPoint x: 479, startPoint y: 204, endPoint x: 456, endPoint y: 204, distance: 23.2
click at [455, 217] on img "22129 Bonita St" at bounding box center [461, 227] width 13 height 21
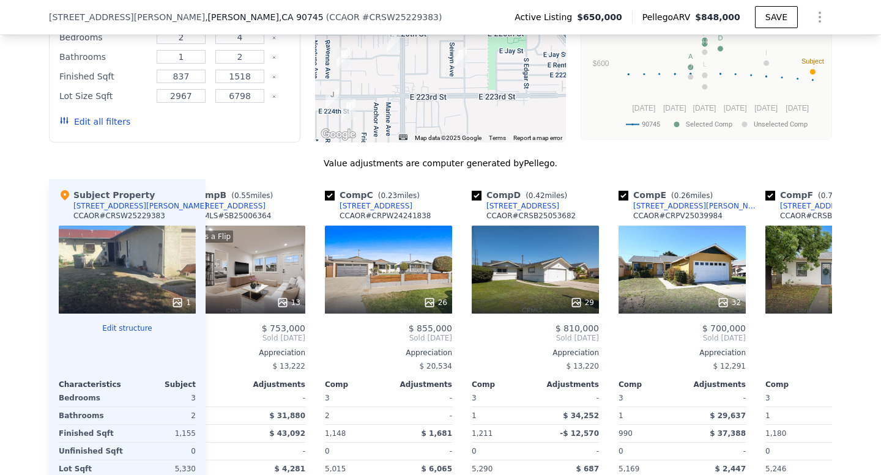
scroll to position [0, 206]
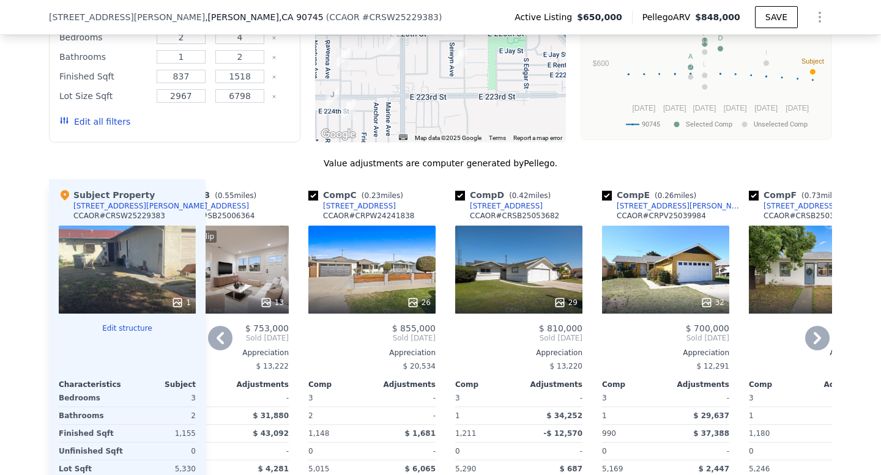
click at [644, 252] on div "32" at bounding box center [665, 270] width 127 height 88
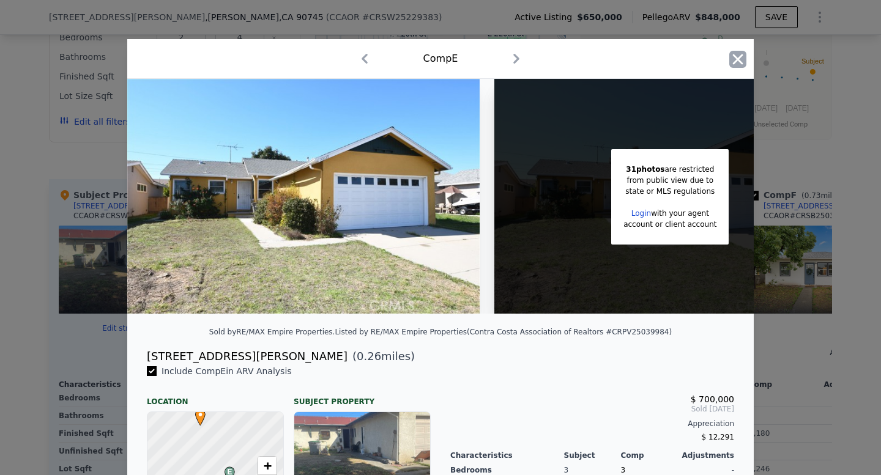
click at [730, 57] on icon "button" at bounding box center [737, 59] width 17 height 17
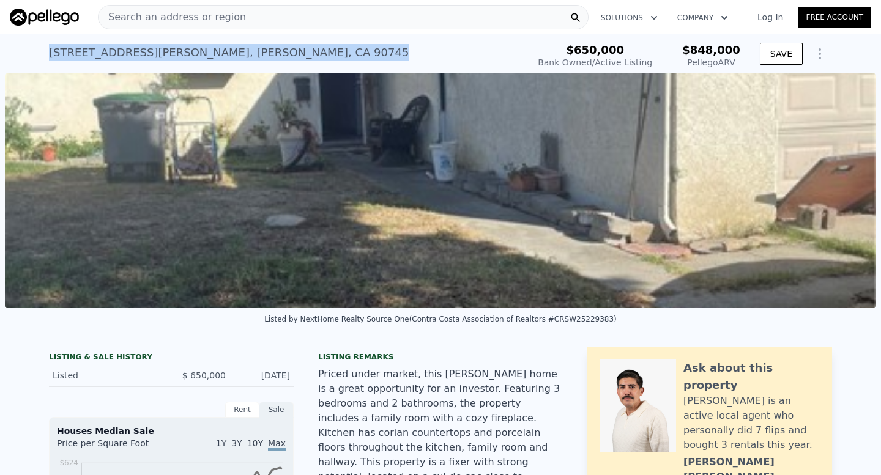
drag, startPoint x: 38, startPoint y: 40, endPoint x: 242, endPoint y: 56, distance: 204.3
click at [242, 56] on div "21910 Newkirk Ave , Carson , CA 90745 Bank Owned / Active at $650k (~ARV $848k …" at bounding box center [440, 53] width 881 height 39
copy div "21910 Newkirk Ave , Carson , CA 90745"
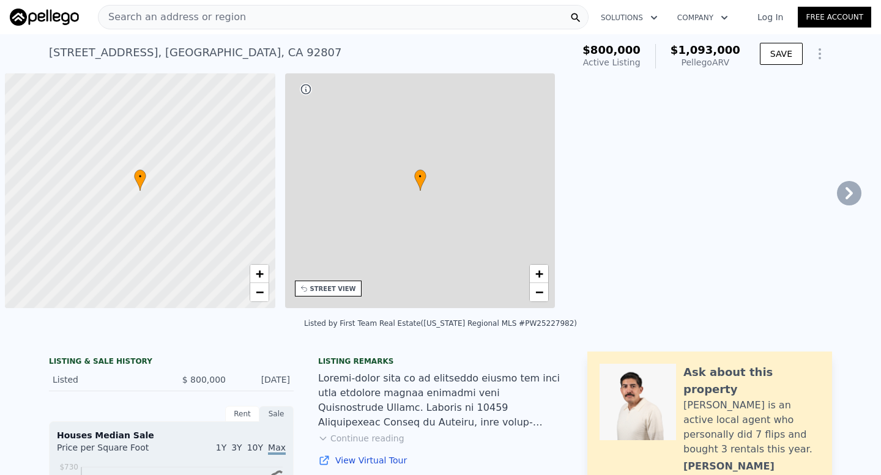
scroll to position [0, 5]
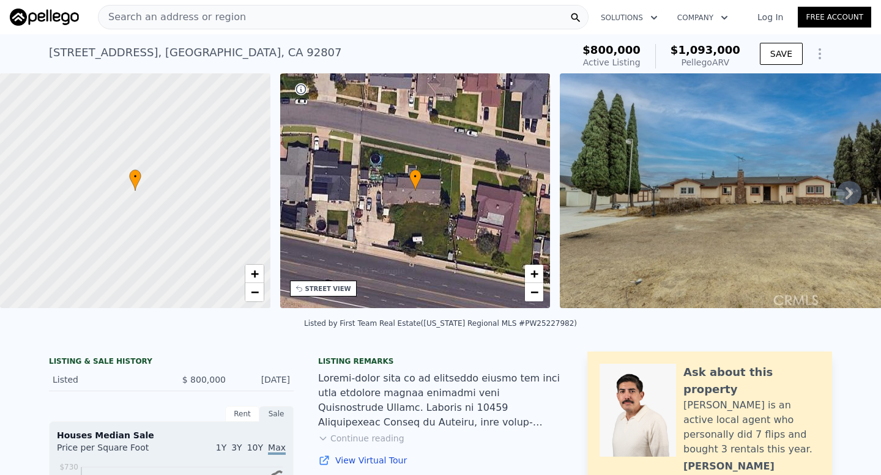
click at [850, 193] on icon at bounding box center [848, 193] width 7 height 12
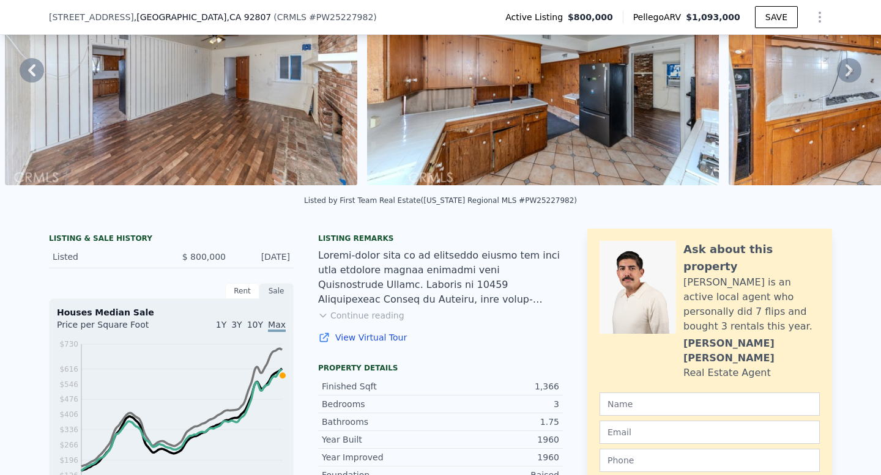
scroll to position [119, 0]
click at [374, 315] on button "Continue reading" at bounding box center [361, 315] width 86 height 12
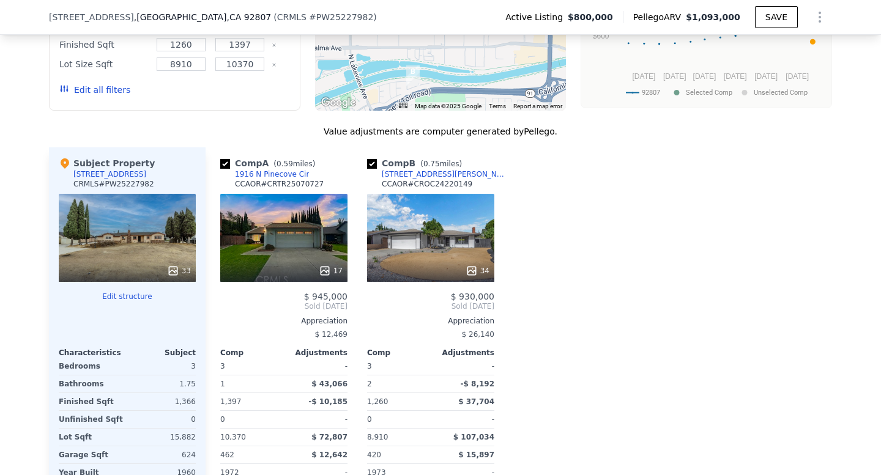
scroll to position [1670, 0]
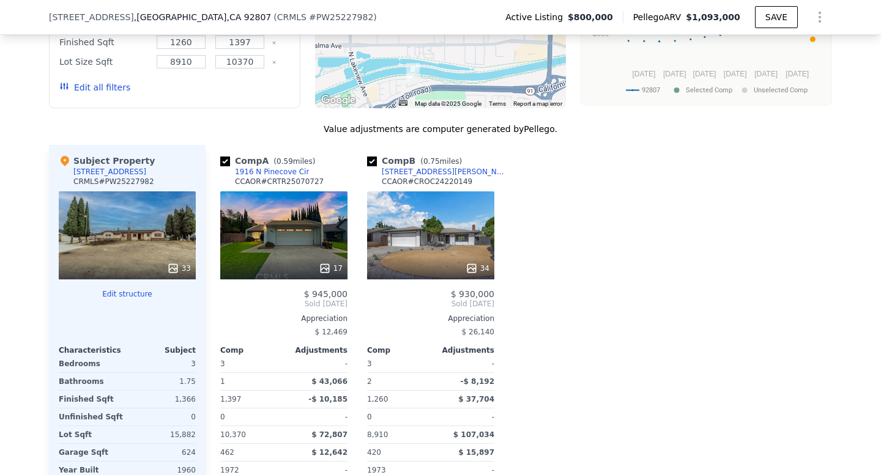
click at [321, 355] on div "-" at bounding box center [316, 363] width 61 height 17
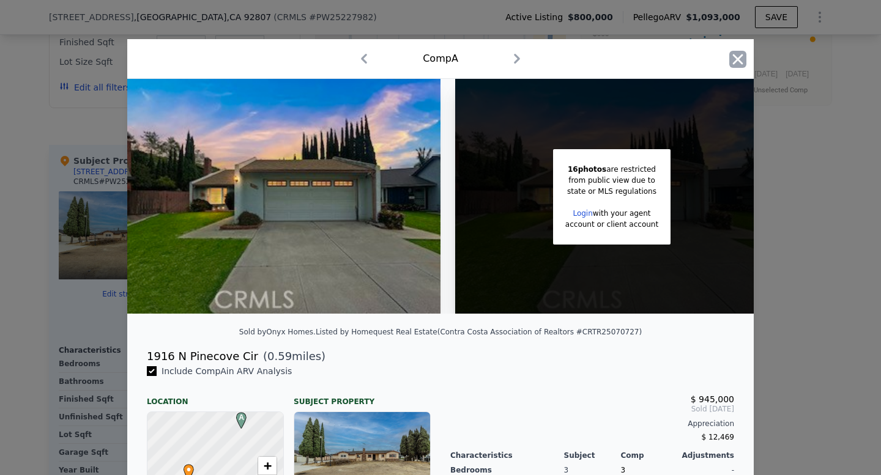
click at [733, 56] on icon "button" at bounding box center [737, 59] width 17 height 17
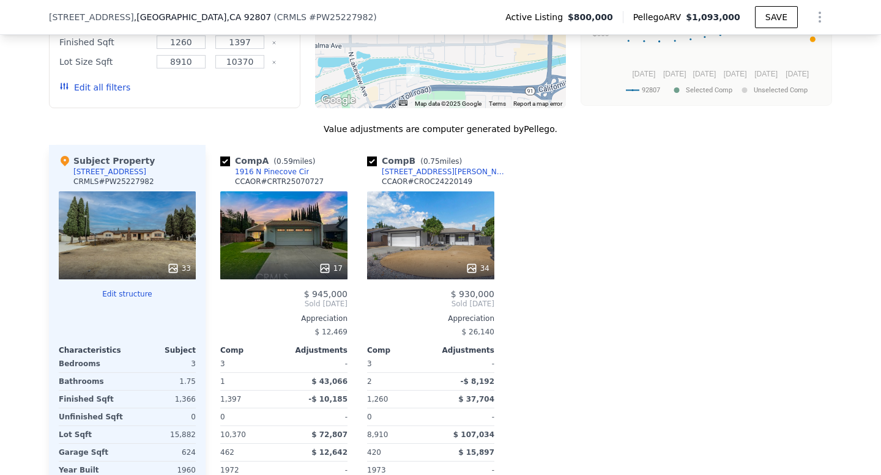
click at [206, 166] on div "Comp A ( 0.59 miles) 1916 N Pinecove Cir CCAOR # CRTR25070727 17 $ 945,000 Sold…" at bounding box center [279, 350] width 147 height 411
click at [291, 191] on div "17" at bounding box center [283, 235] width 127 height 88
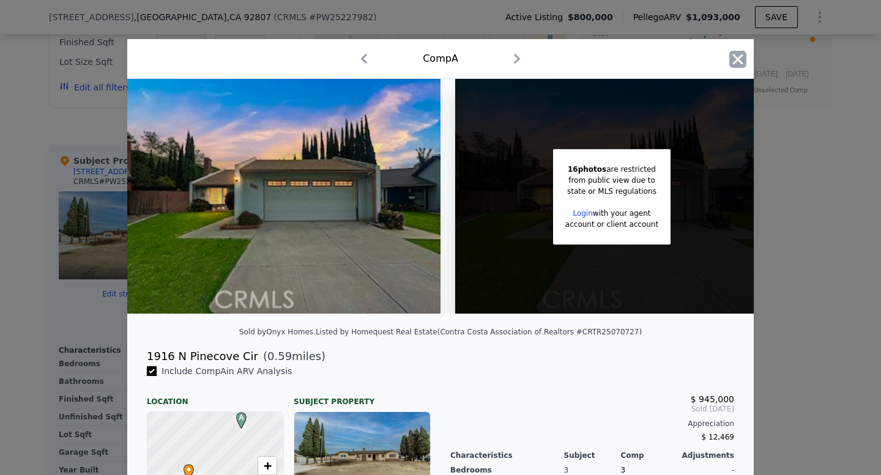
click at [731, 53] on icon "button" at bounding box center [737, 59] width 17 height 17
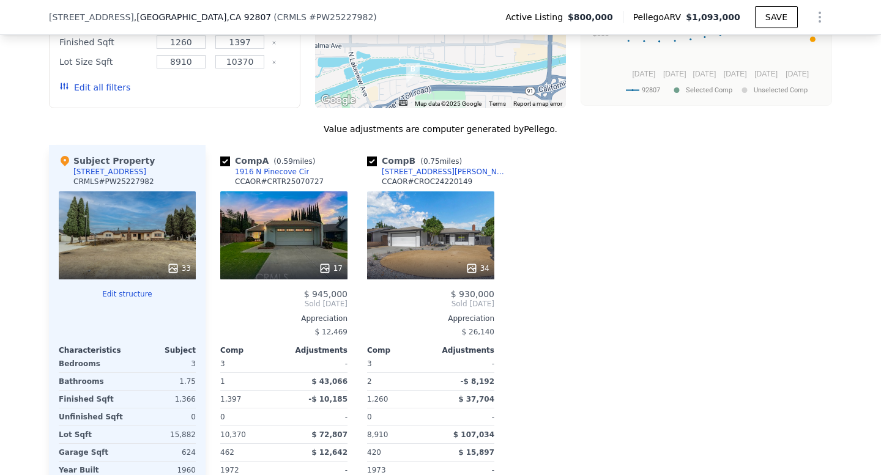
click at [269, 167] on div "1916 N Pinecove Cir" at bounding box center [272, 172] width 74 height 10
click at [466, 191] on div "34" at bounding box center [430, 235] width 127 height 88
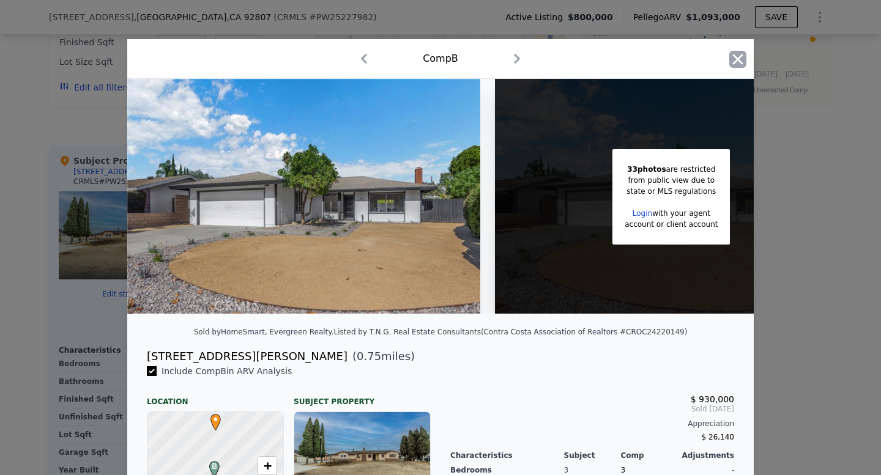
click at [731, 56] on icon "button" at bounding box center [737, 59] width 17 height 17
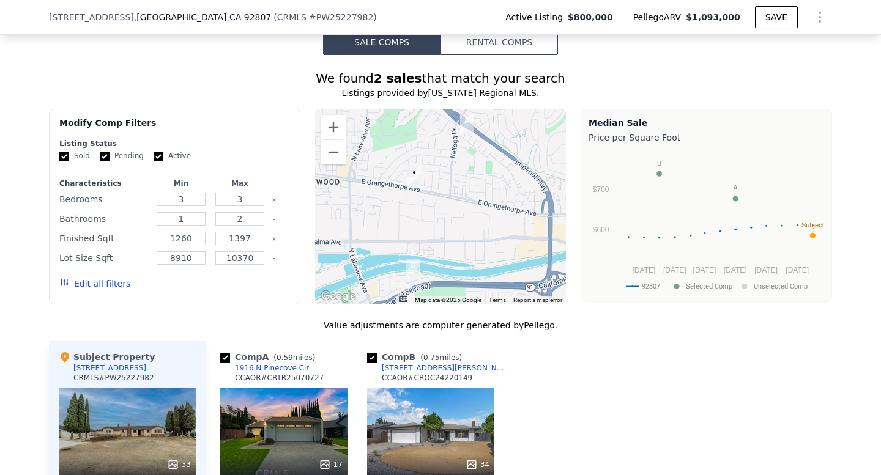
scroll to position [1493, 0]
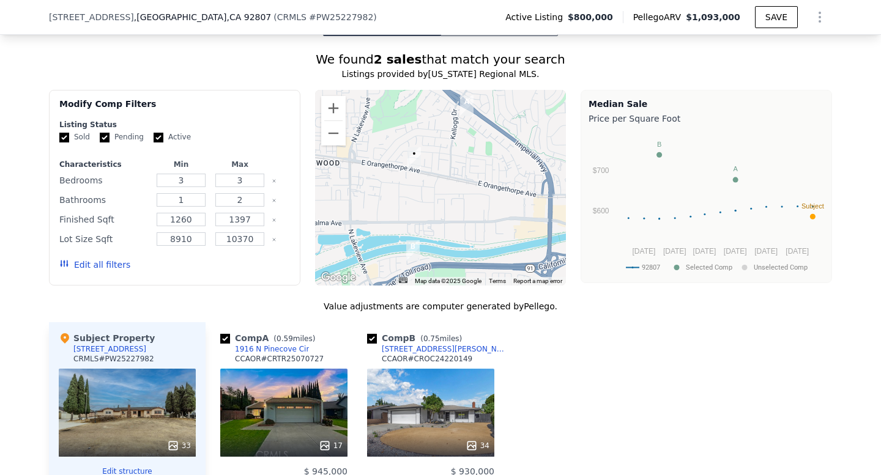
click at [412, 344] on div "4893 E Gayann Dr" at bounding box center [445, 349] width 127 height 10
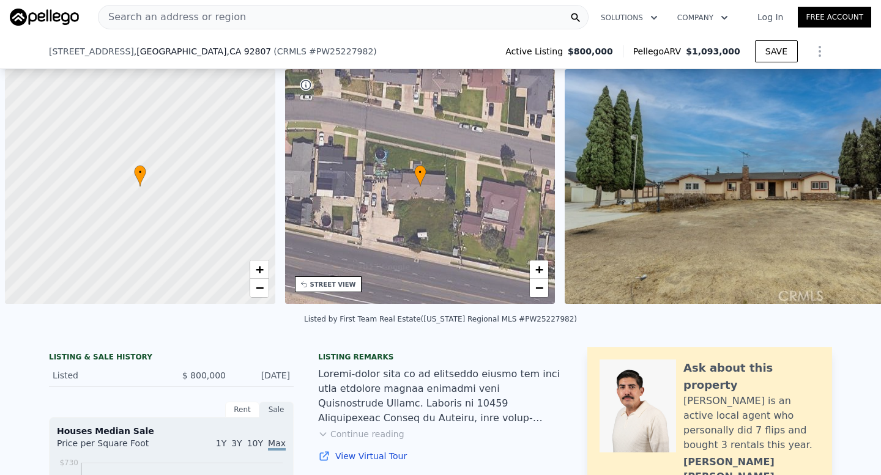
scroll to position [0, 5]
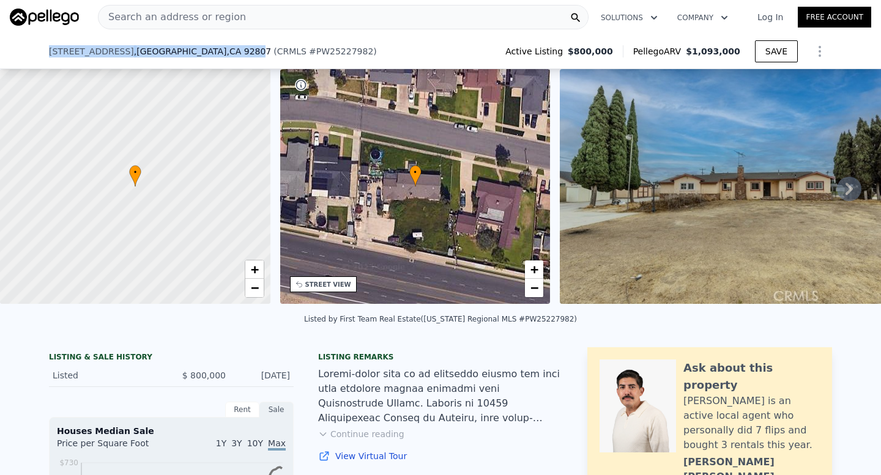
drag, startPoint x: 46, startPoint y: 45, endPoint x: 229, endPoint y: 46, distance: 183.5
click at [229, 46] on div "18511 Orangethorpe Ave , Anaheim , CA 92807 ( CRMLS # PW25227982 ) Active Listi…" at bounding box center [440, 51] width 881 height 35
copy div "18511 Orangethorpe Ave , Anaheim , CA 9280"
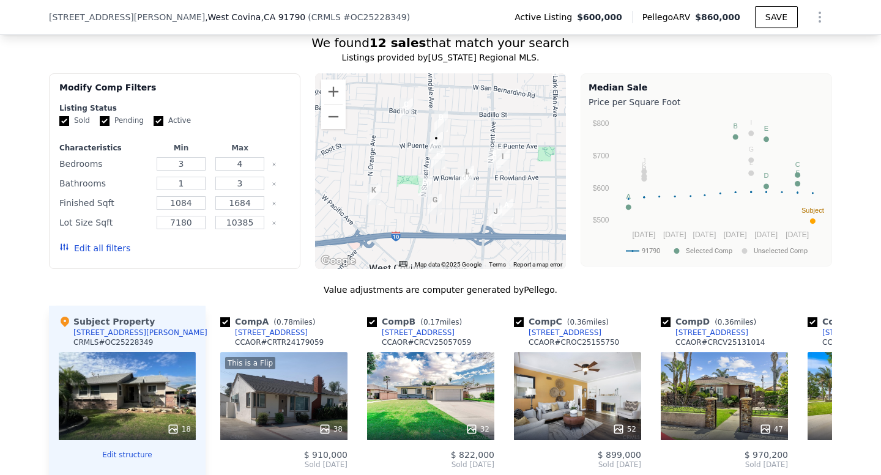
scroll to position [971, 0]
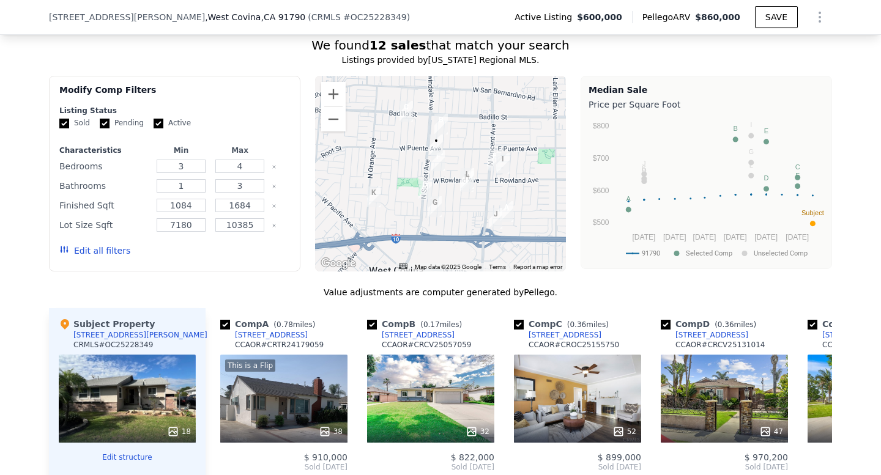
click at [459, 188] on div at bounding box center [440, 174] width 251 height 196
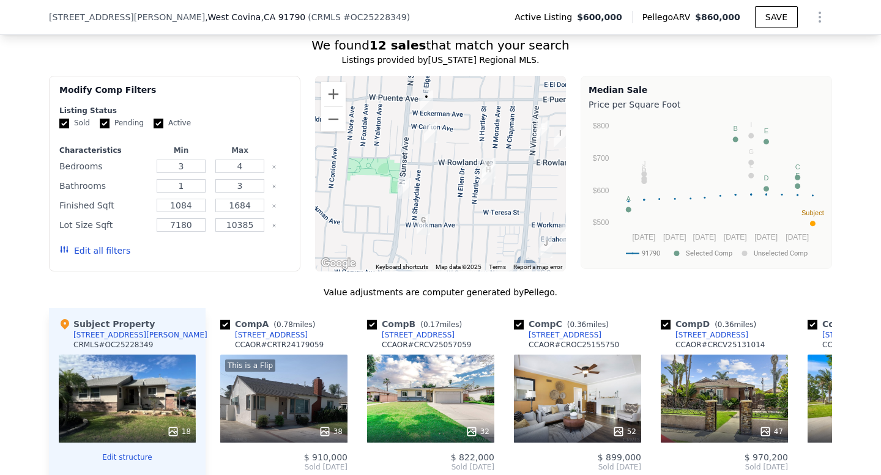
drag, startPoint x: 442, startPoint y: 186, endPoint x: 453, endPoint y: 164, distance: 24.6
click at [453, 164] on div at bounding box center [440, 174] width 251 height 196
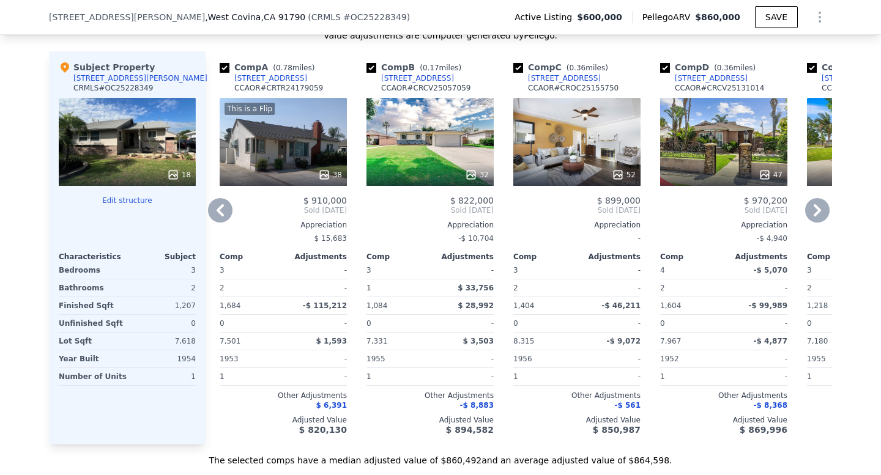
scroll to position [1224, 0]
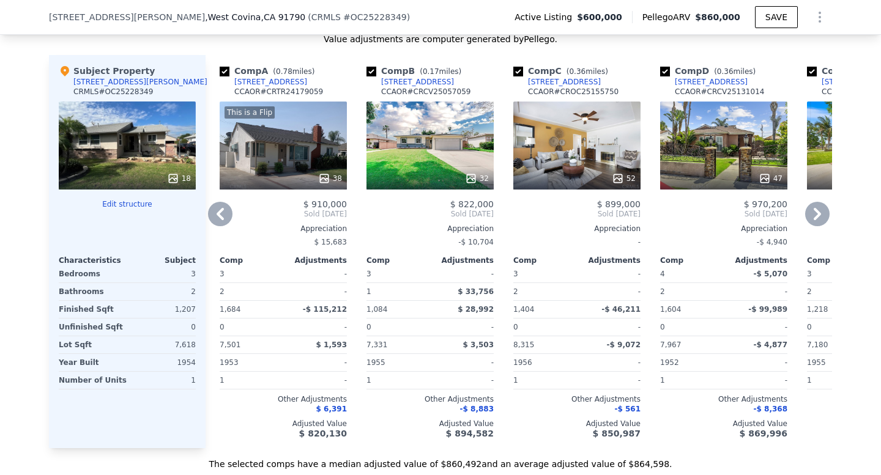
click at [283, 153] on div "This is a Flip 38" at bounding box center [283, 146] width 127 height 88
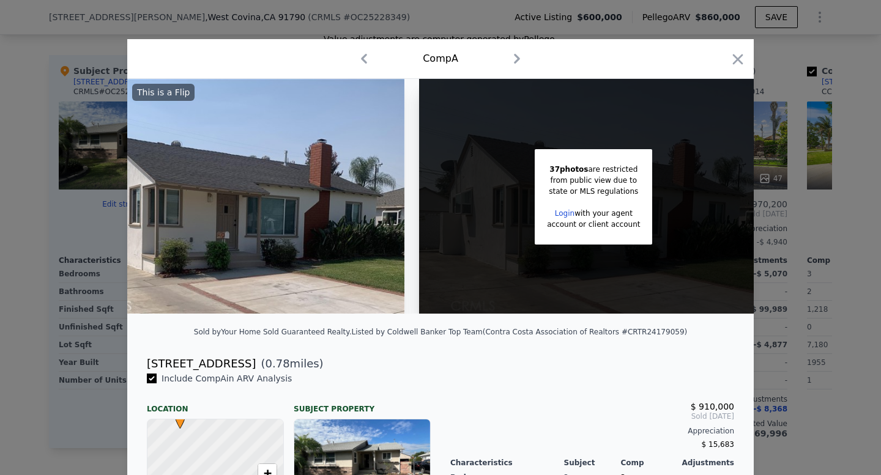
scroll to position [0, 91]
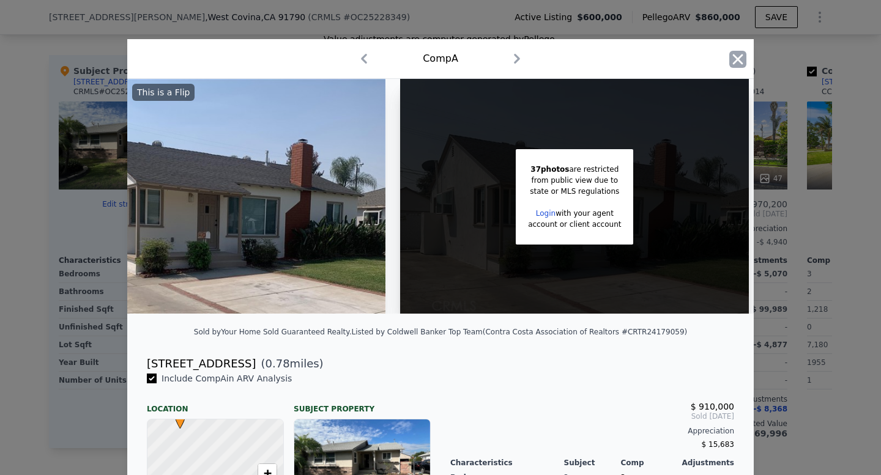
click at [733, 54] on icon "button" at bounding box center [738, 59] width 10 height 10
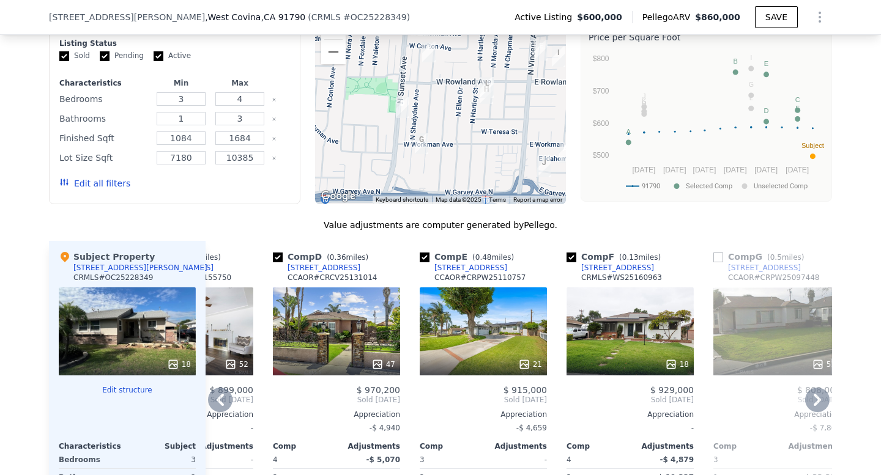
scroll to position [1030, 0]
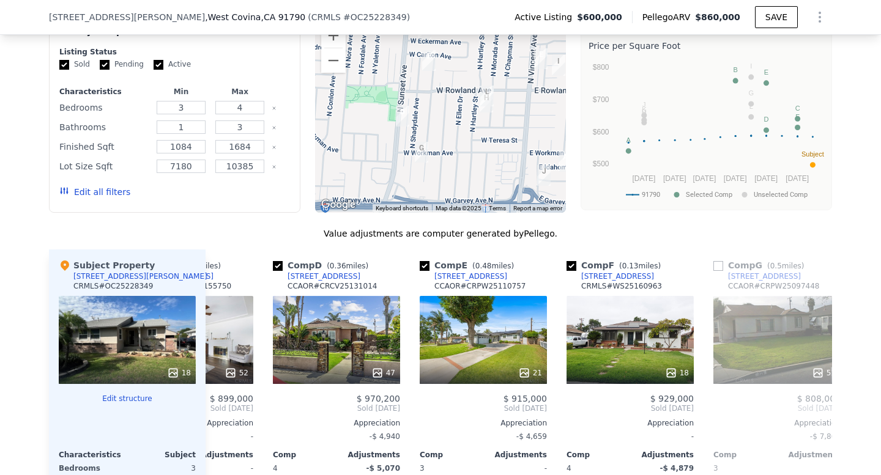
click at [113, 336] on div "18" at bounding box center [127, 340] width 137 height 88
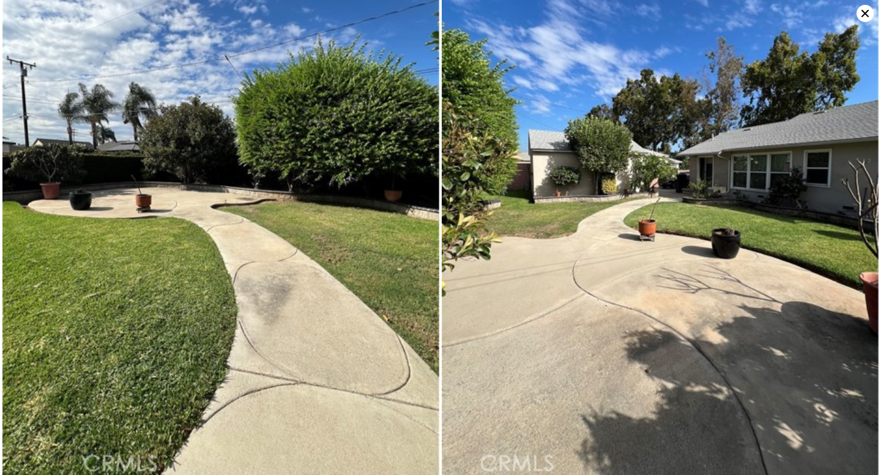
scroll to position [3259, 0]
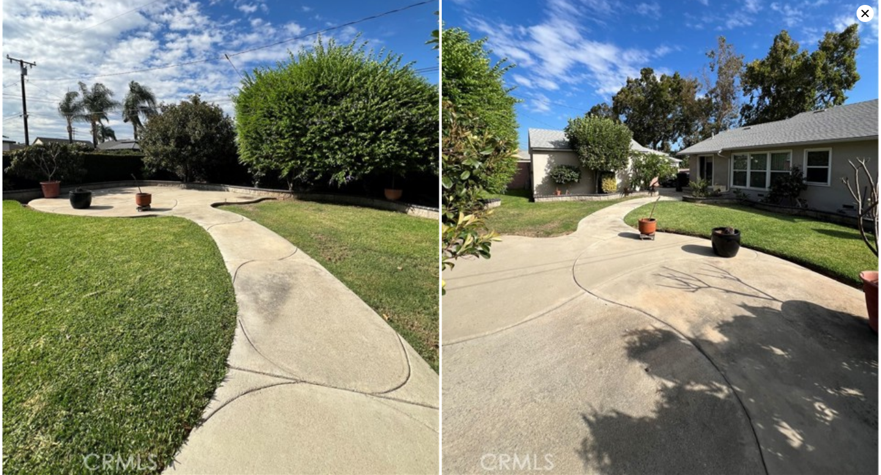
click at [869, 23] on img at bounding box center [660, 184] width 437 height 582
click at [867, 19] on icon at bounding box center [864, 13] width 17 height 17
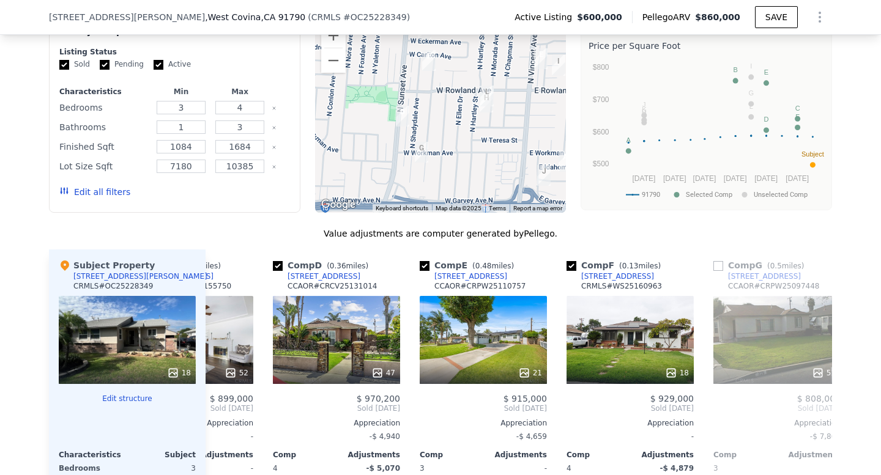
scroll to position [0, 0]
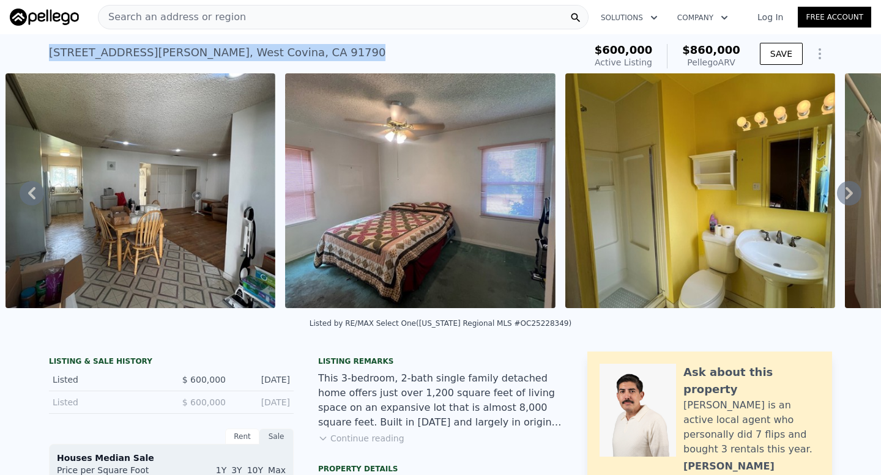
drag, startPoint x: 46, startPoint y: 49, endPoint x: 308, endPoint y: 57, distance: 262.5
click at [308, 57] on div "1319 W Eckerman Ave , West Covina , CA 91790 Active at $600k (~ARV $860k ) $600…" at bounding box center [440, 53] width 881 height 39
copy div "1319 W Eckerman Ave , West Covina , CA 91790"
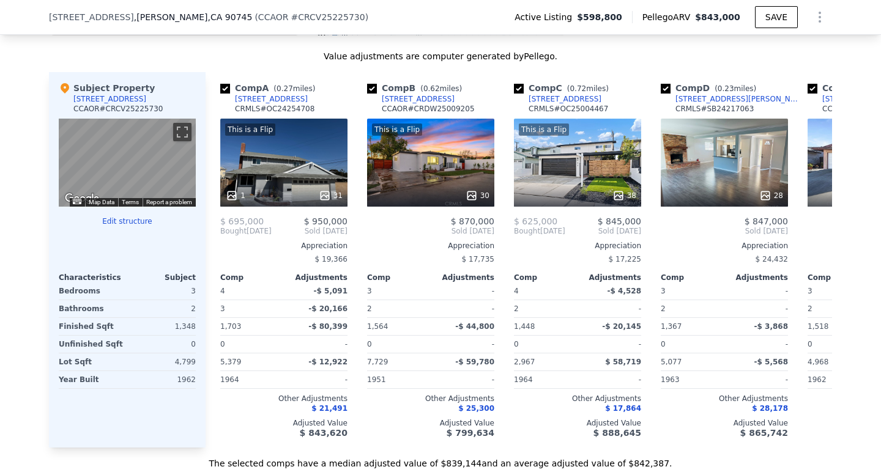
scroll to position [926, 0]
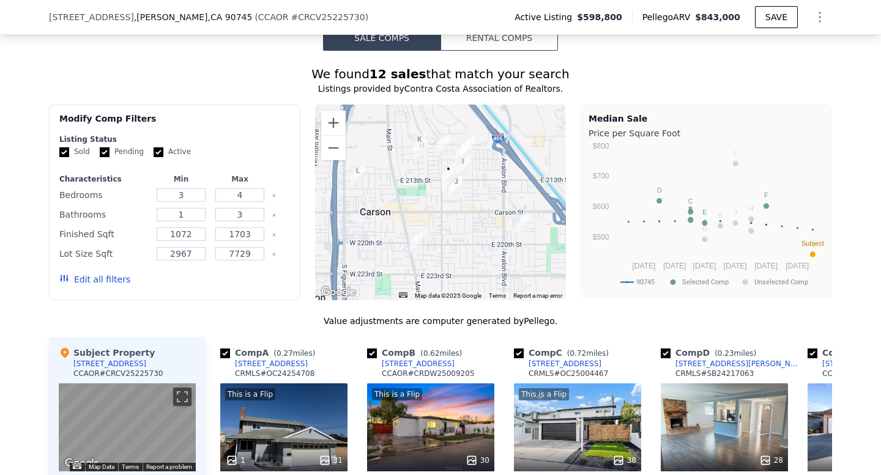
click at [450, 228] on div at bounding box center [440, 203] width 251 height 196
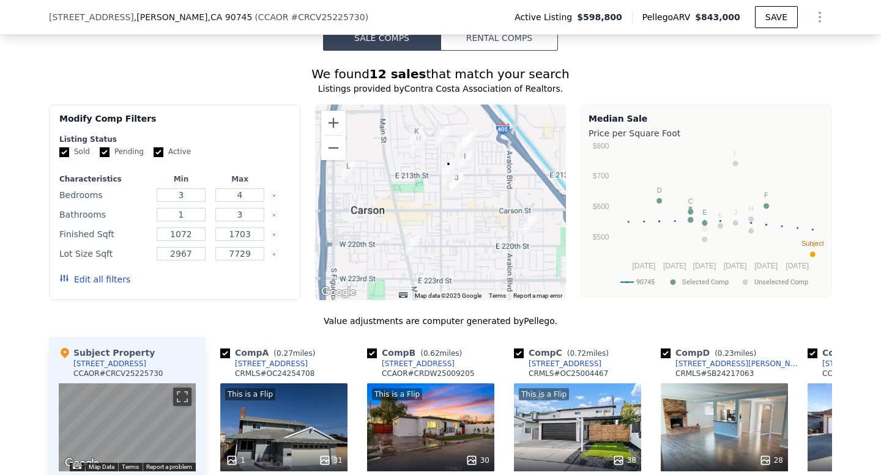
click at [450, 228] on div at bounding box center [440, 203] width 251 height 196
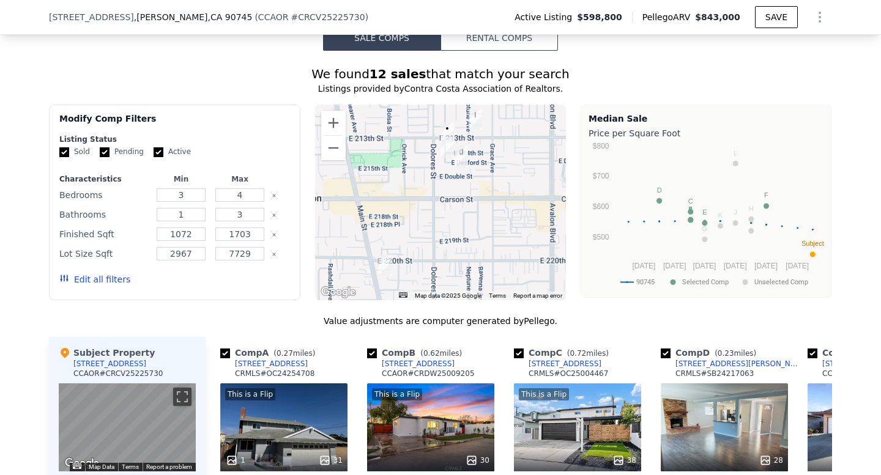
click at [450, 228] on div at bounding box center [440, 203] width 251 height 196
click at [462, 209] on div at bounding box center [440, 203] width 251 height 196
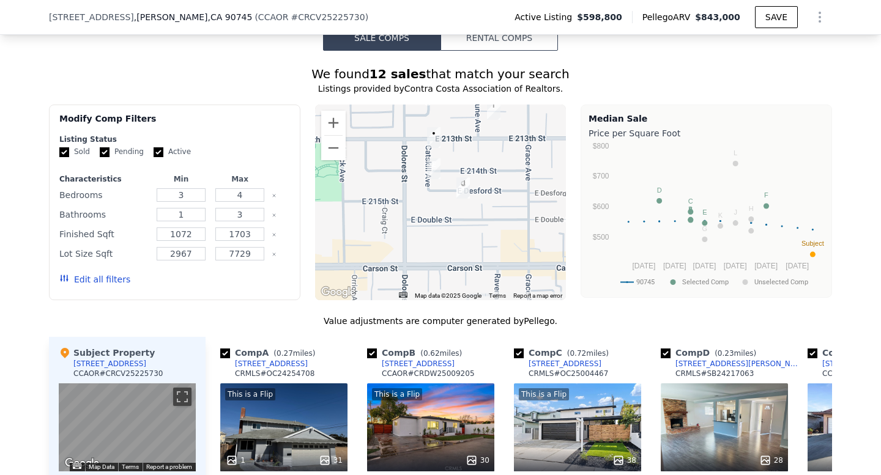
drag, startPoint x: 462, startPoint y: 209, endPoint x: 464, endPoint y: 299, distance: 90.6
click at [464, 299] on div "A B C D E F G H I J K L • Map Data Map data ©2025 Google Map data ©2025 Google …" at bounding box center [440, 203] width 251 height 196
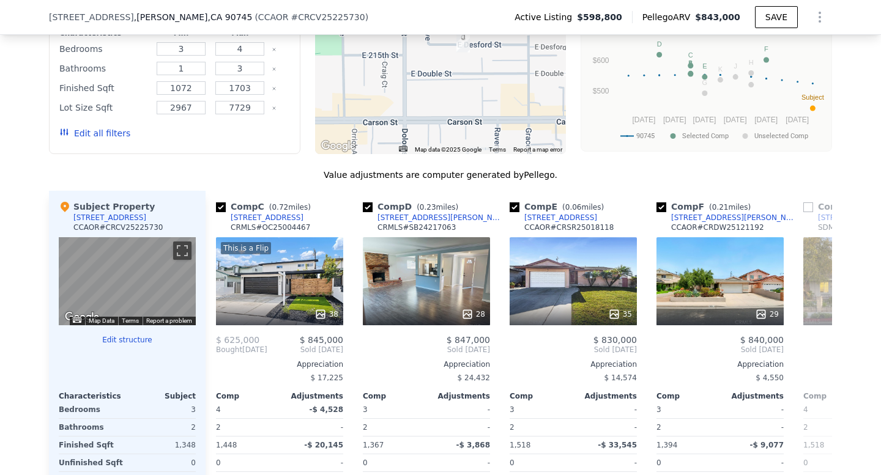
scroll to position [1072, 0]
click at [570, 288] on div "35" at bounding box center [573, 281] width 127 height 88
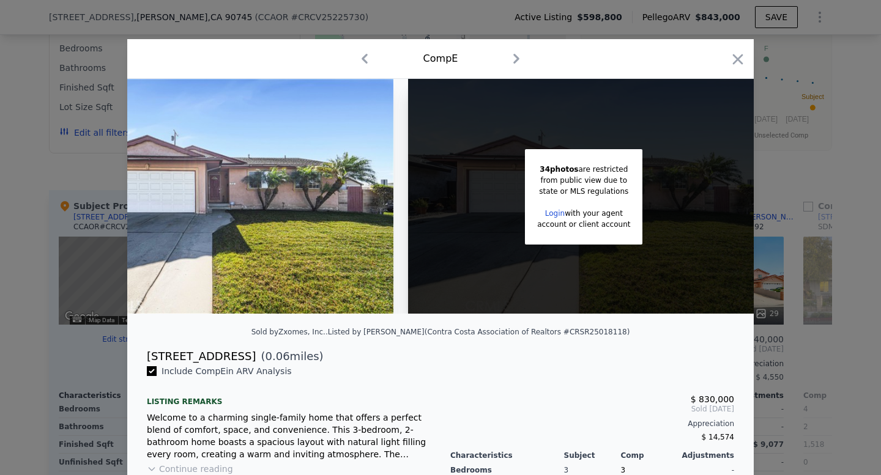
scroll to position [0, 97]
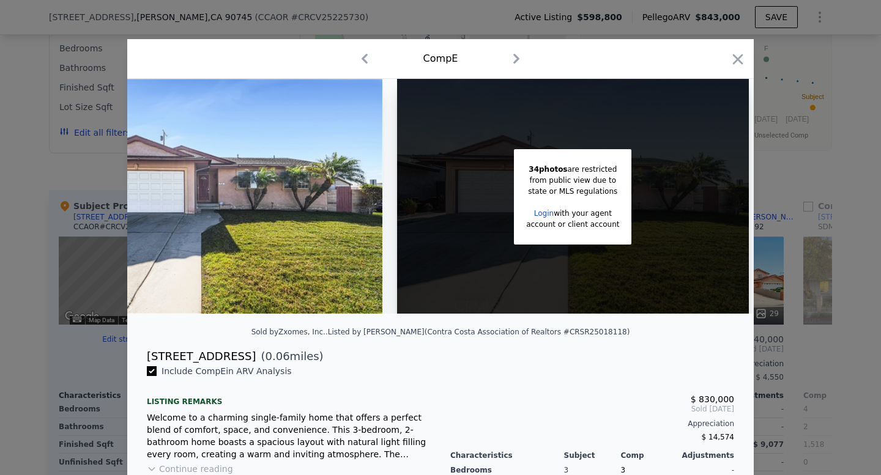
click at [513, 57] on icon "button" at bounding box center [516, 59] width 20 height 20
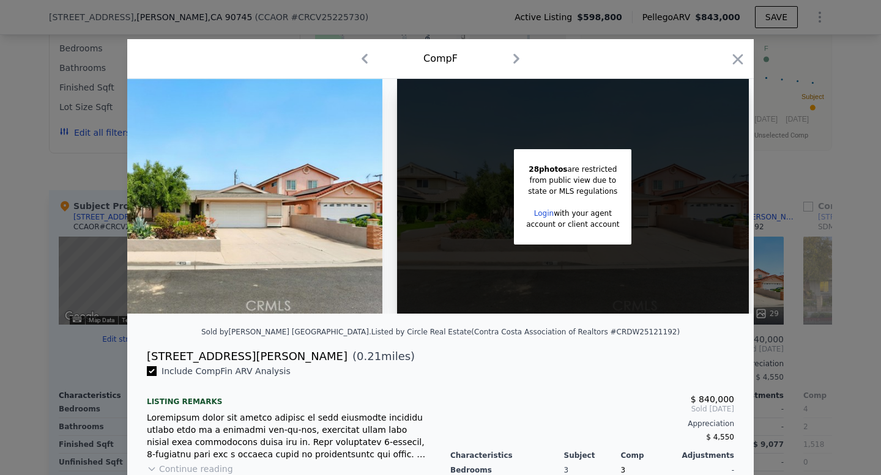
click at [363, 62] on icon "button" at bounding box center [365, 59] width 20 height 20
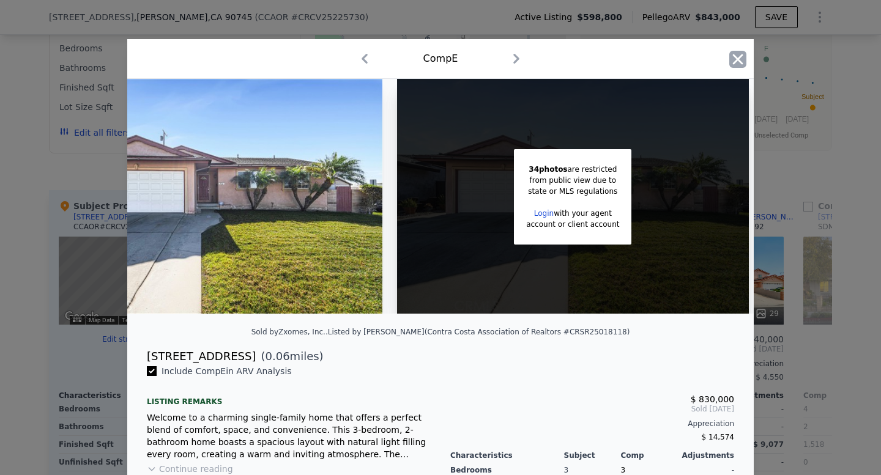
click at [737, 64] on icon "button" at bounding box center [737, 59] width 17 height 17
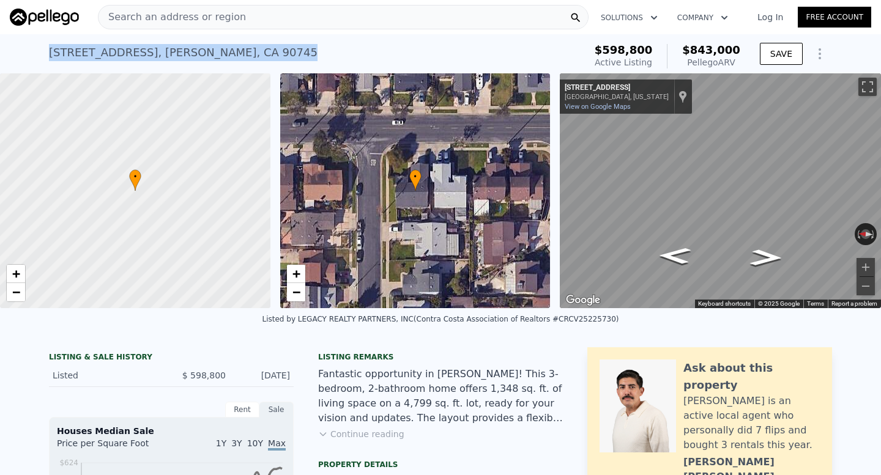
drag, startPoint x: 42, startPoint y: 52, endPoint x: 255, endPoint y: 52, distance: 213.5
click at [255, 52] on div "328 E 213th St , Carson , CA 90745 Active at $598,800 (~ARV $843k ) $598,800 Ac…" at bounding box center [440, 53] width 881 height 39
copy div "328 E 213th St , Carson , CA 90745"
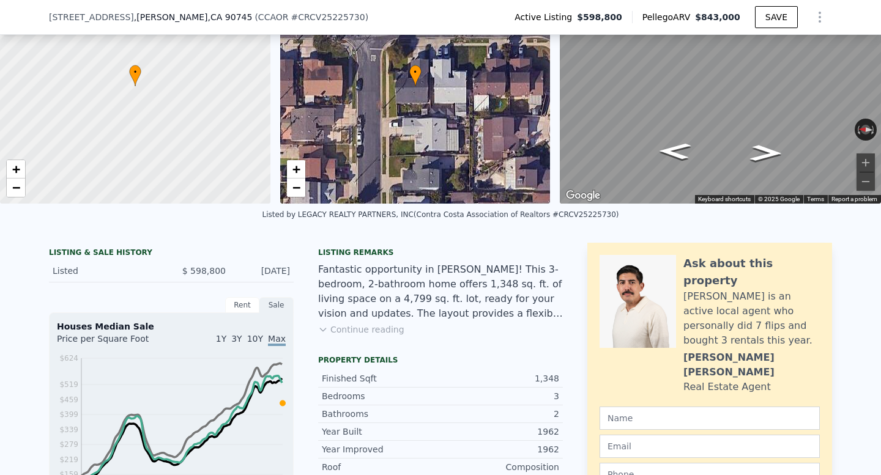
scroll to position [103, 0]
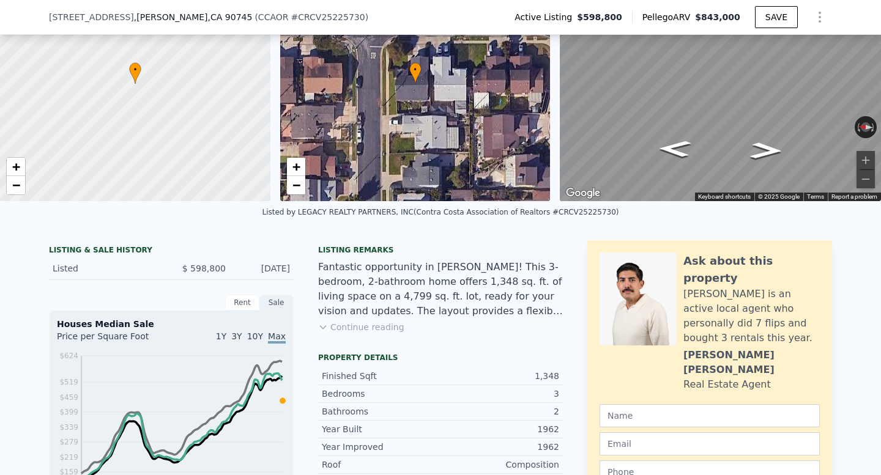
click at [368, 353] on div "Property details" at bounding box center [440, 358] width 245 height 10
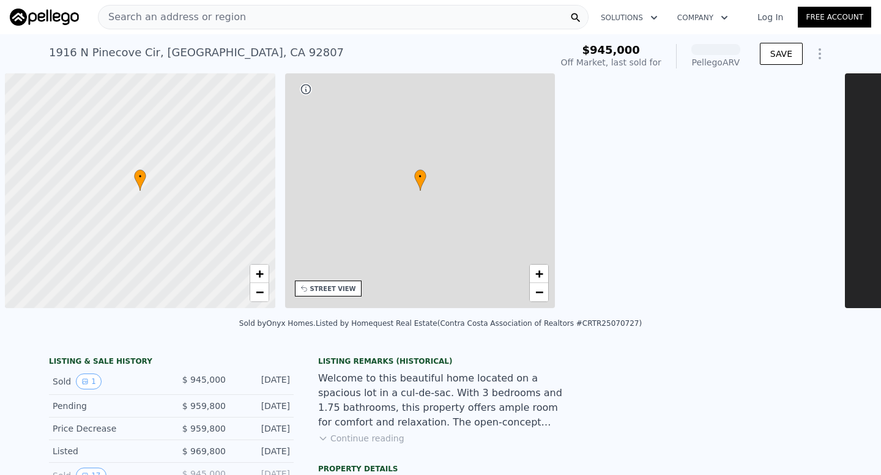
scroll to position [0, 5]
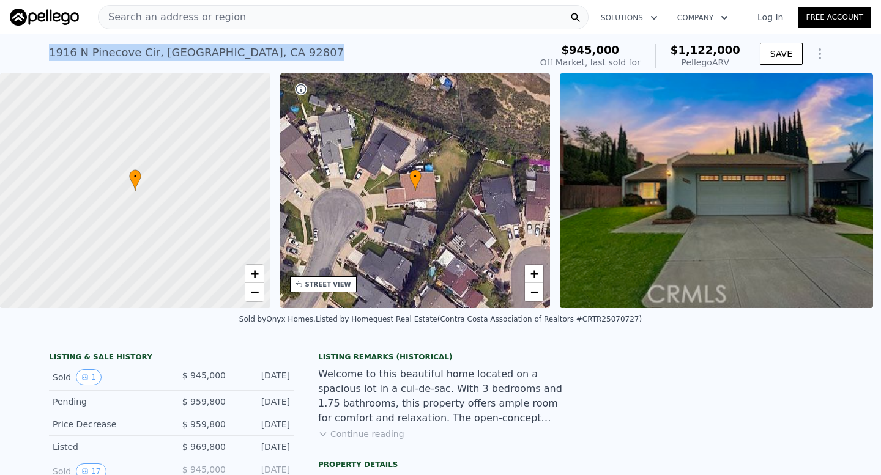
drag, startPoint x: 41, startPoint y: 54, endPoint x: 300, endPoint y: 59, distance: 259.4
click at [300, 59] on div "[STREET_ADDRESS] Sold [DATE] for $945k (~ARV $1.122m ) $945,000 Off Market, las…" at bounding box center [440, 53] width 881 height 39
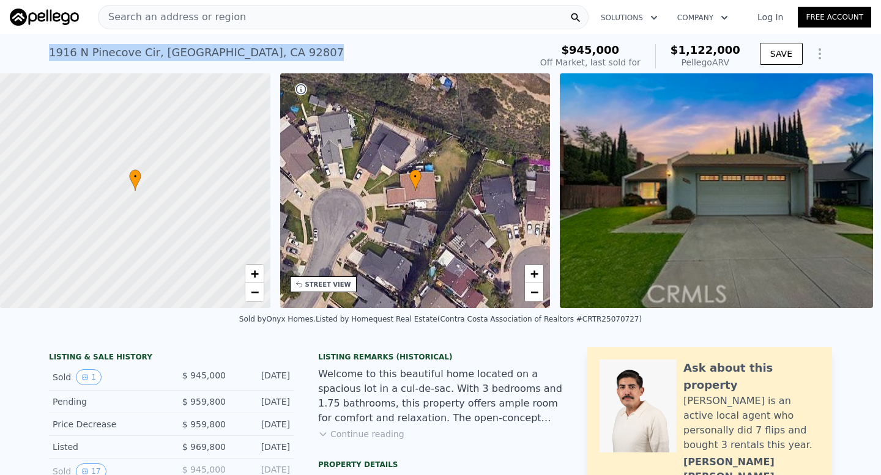
copy div "[STREET_ADDRESS]"
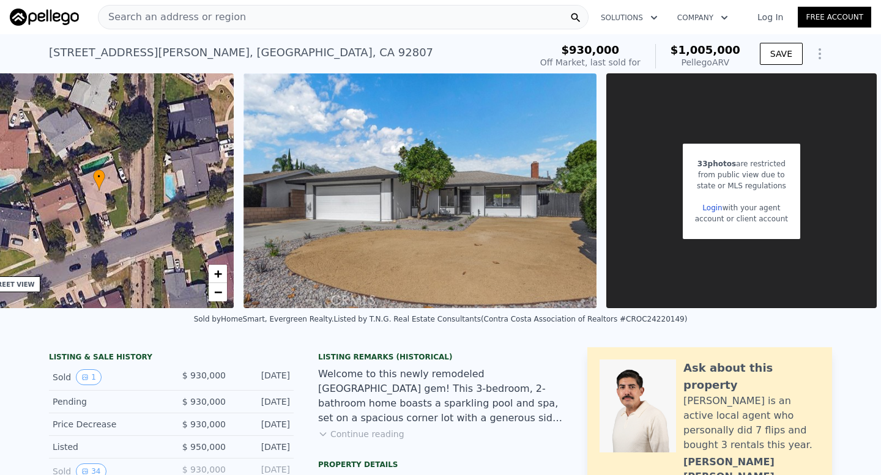
scroll to position [0, 321]
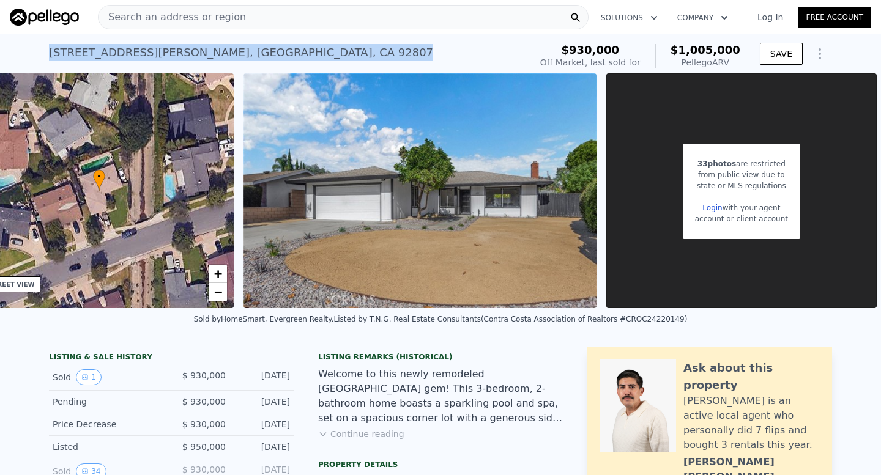
drag, startPoint x: 45, startPoint y: 58, endPoint x: 256, endPoint y: 57, distance: 211.0
click at [256, 57] on div "[STREET_ADDRESS][PERSON_NAME] Sold [DATE] for $930k (~ARV $1.005m ) $930,000 Of…" at bounding box center [440, 53] width 881 height 39
copy div "[STREET_ADDRESS][PERSON_NAME]"
